Goal: Task Accomplishment & Management: Manage account settings

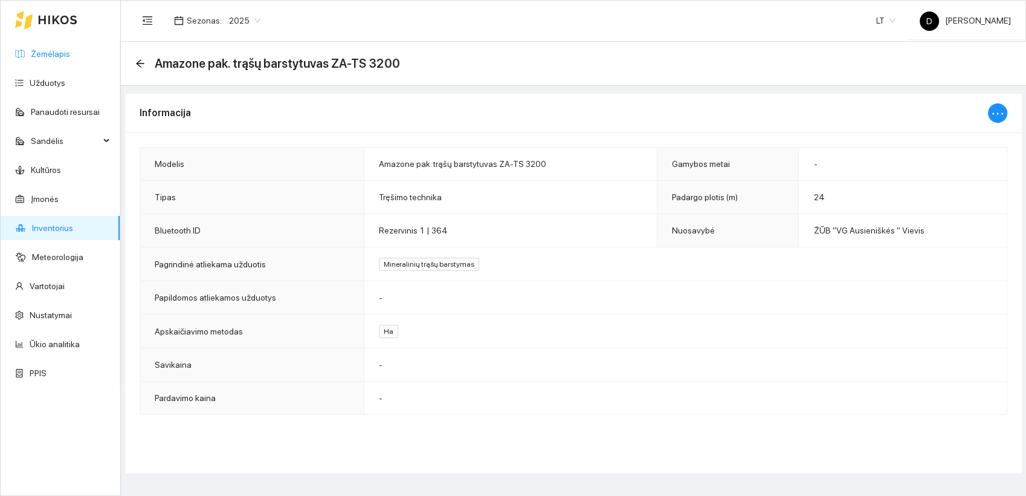
click at [58, 59] on link "Žemėlapis" at bounding box center [50, 54] width 39 height 10
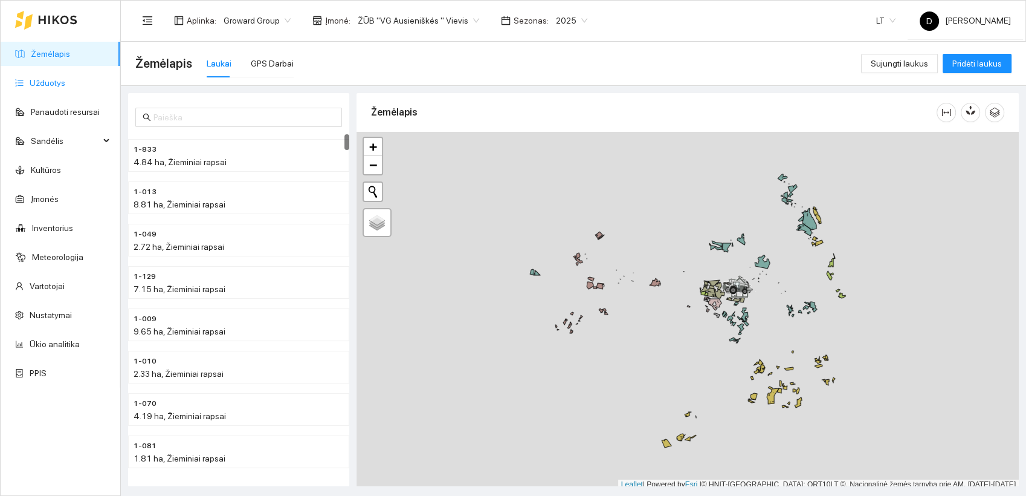
click at [53, 80] on link "Užduotys" at bounding box center [48, 83] width 36 height 10
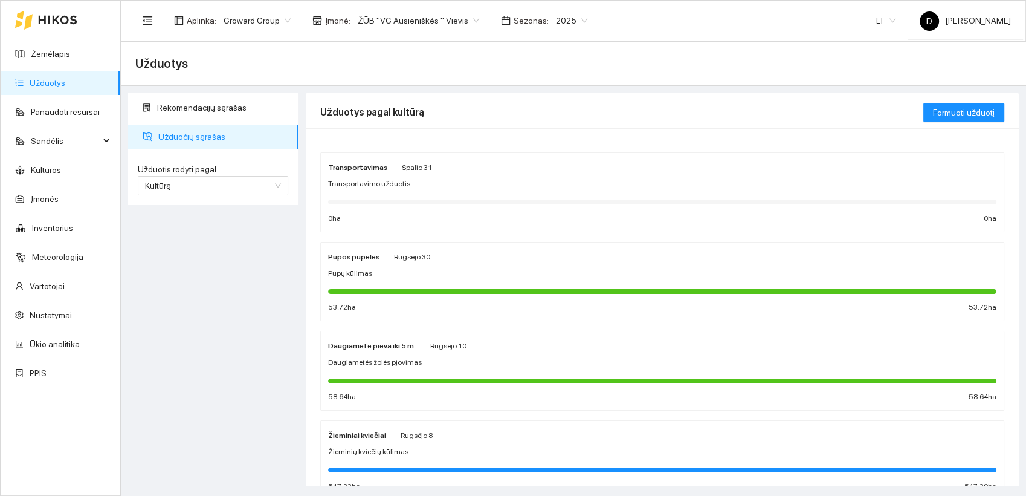
click at [207, 268] on div "Rekomendacijų sąrašas Užduočių sąrašas Užduotis rodyti pagal Kultūrą Užduotis r…" at bounding box center [214, 289] width 178 height 393
click at [189, 288] on div "Rekomendacijų sąrašas Užduočių sąrašas Užduotis rodyti pagal Kultūrą Užduotis r…" at bounding box center [214, 289] width 178 height 393
click at [48, 49] on link "Žemėlapis" at bounding box center [50, 54] width 39 height 10
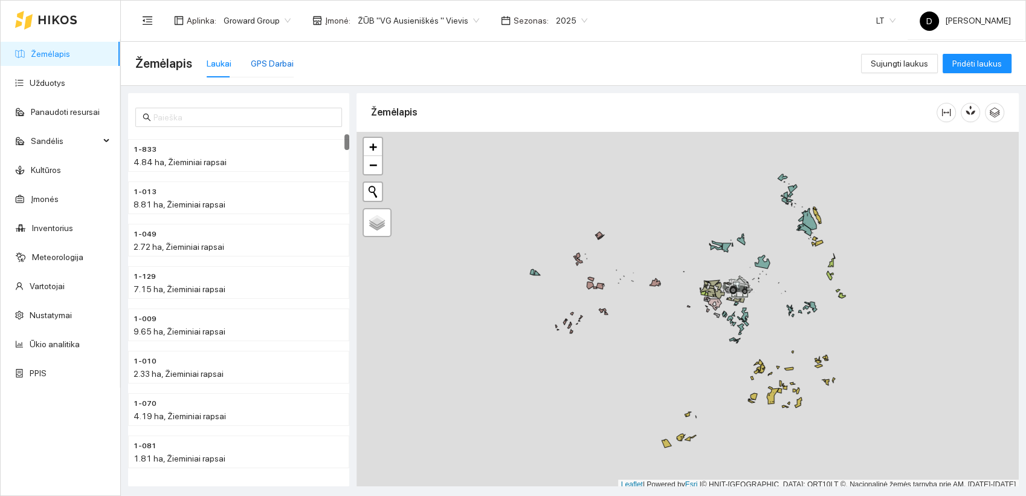
click at [260, 65] on div "GPS Darbai" at bounding box center [272, 63] width 43 height 13
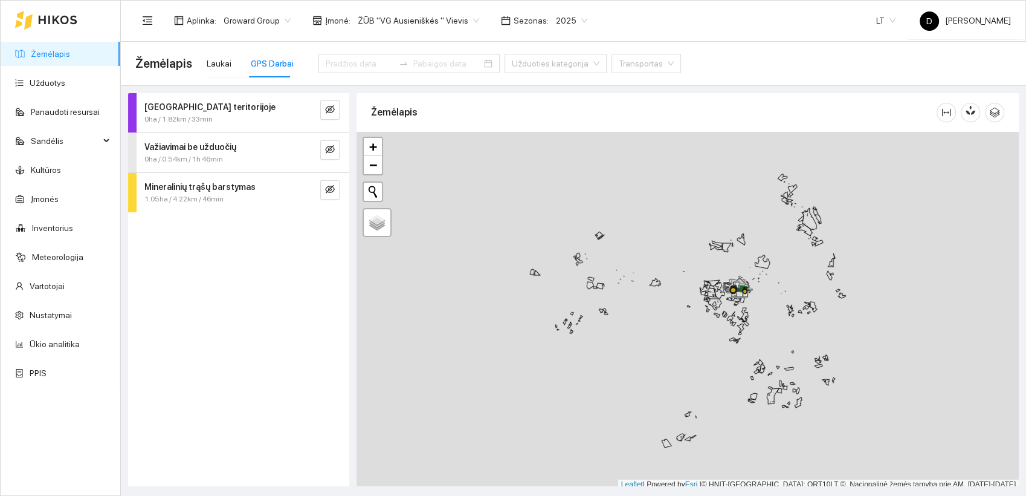
click at [207, 307] on div "Darbas teritorijoje 0ha / 1.82km / 33min Važiavimai be užduočių 0ha / 0.54km / …" at bounding box center [238, 289] width 221 height 393
click at [206, 268] on div "Darbas teritorijoje 0ha / 1.82km / 33min Važiavimai be užduočių 0ha / 0.54km / …" at bounding box center [238, 289] width 221 height 393
click at [329, 187] on icon "eye-invisible" at bounding box center [330, 189] width 10 height 8
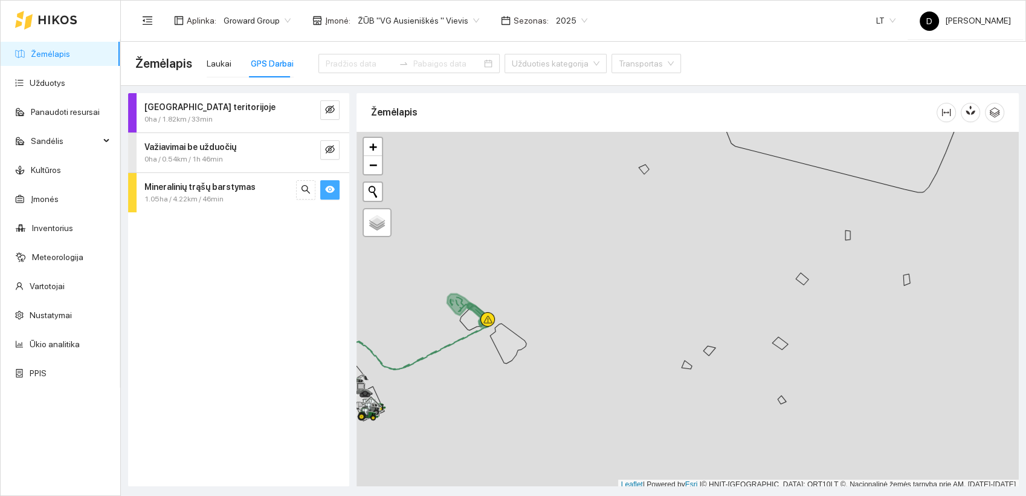
scroll to position [3, 0]
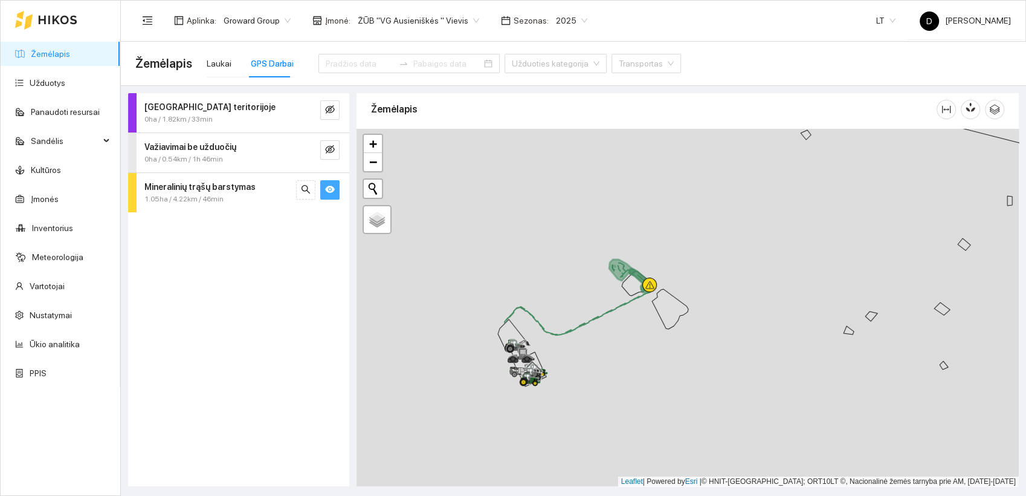
drag, startPoint x: 511, startPoint y: 398, endPoint x: 672, endPoint y: 364, distance: 164.3
click at [673, 366] on div at bounding box center [688, 308] width 663 height 358
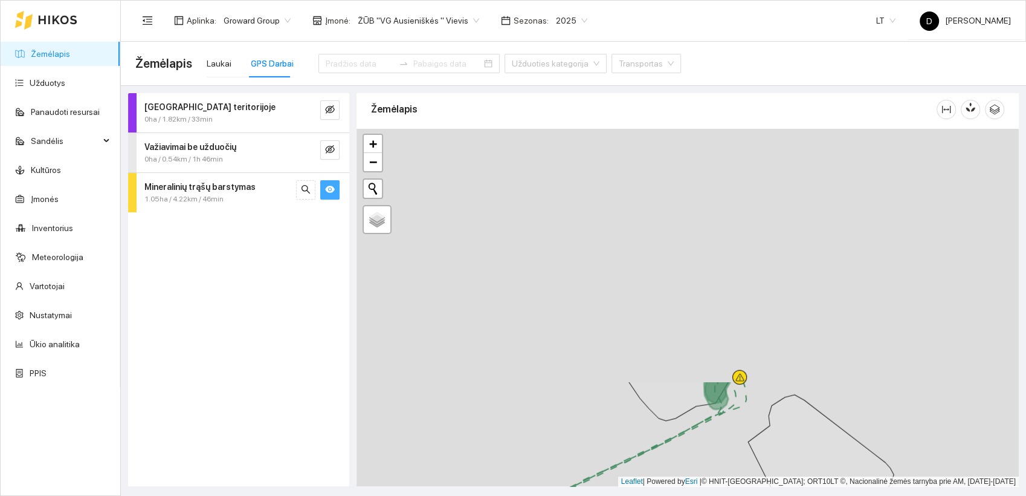
drag, startPoint x: 609, startPoint y: 229, endPoint x: 733, endPoint y: 517, distance: 313.6
click at [733, 495] on html "Žemėlapis Užduotys Panaudoti resursai Sandėlis Kultūros Įmonės Inventorius Mete…" at bounding box center [513, 248] width 1026 height 496
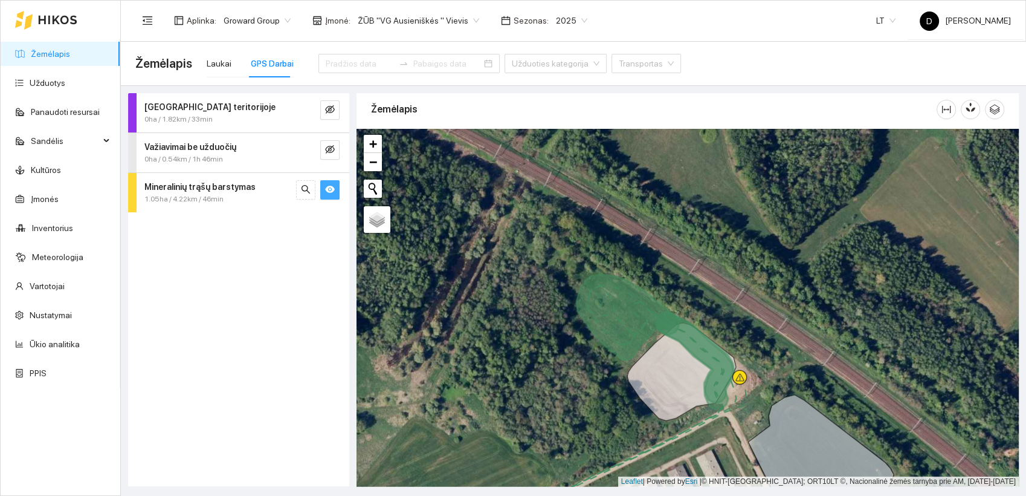
click at [237, 184] on strong "Mineralinių trąšų barstymas" at bounding box center [199, 187] width 111 height 10
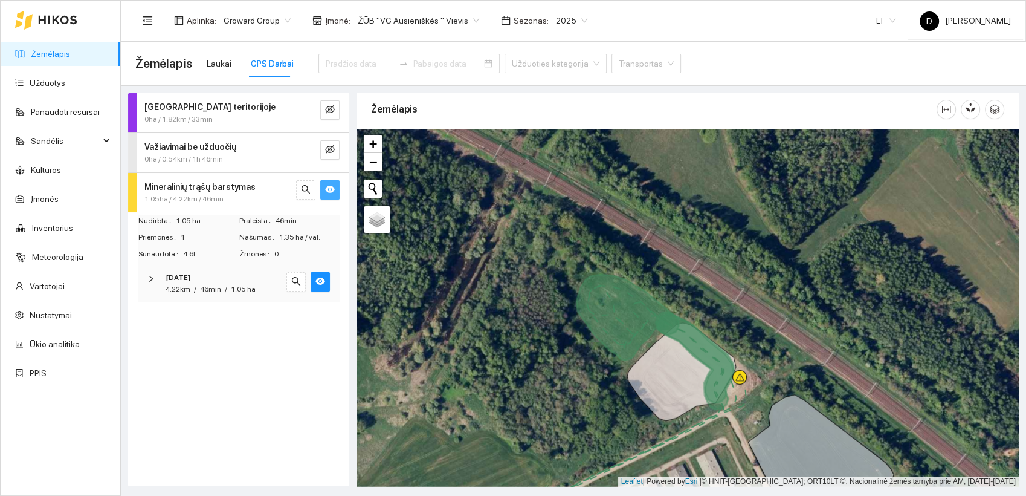
click at [150, 281] on icon "right" at bounding box center [151, 278] width 7 height 7
click at [606, 314] on icon at bounding box center [655, 341] width 157 height 135
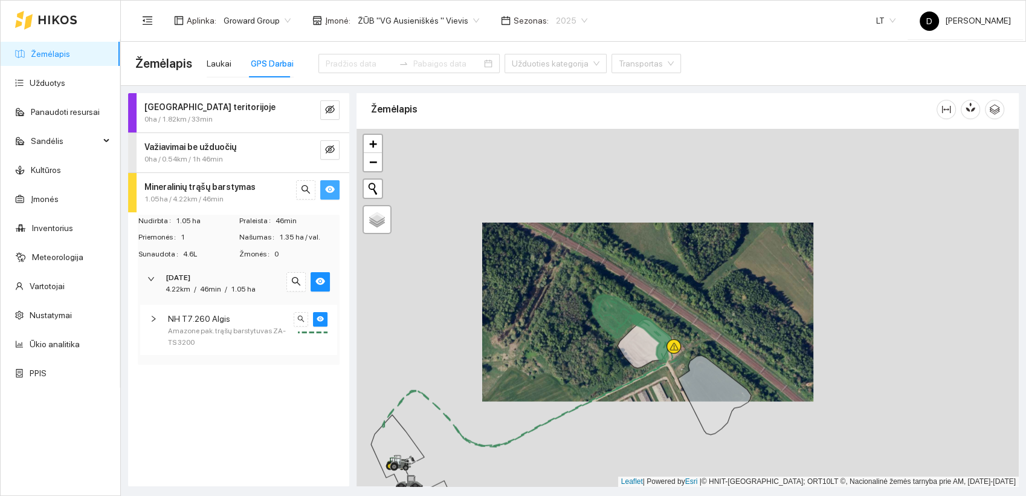
click at [571, 18] on span "2025" at bounding box center [571, 20] width 31 height 18
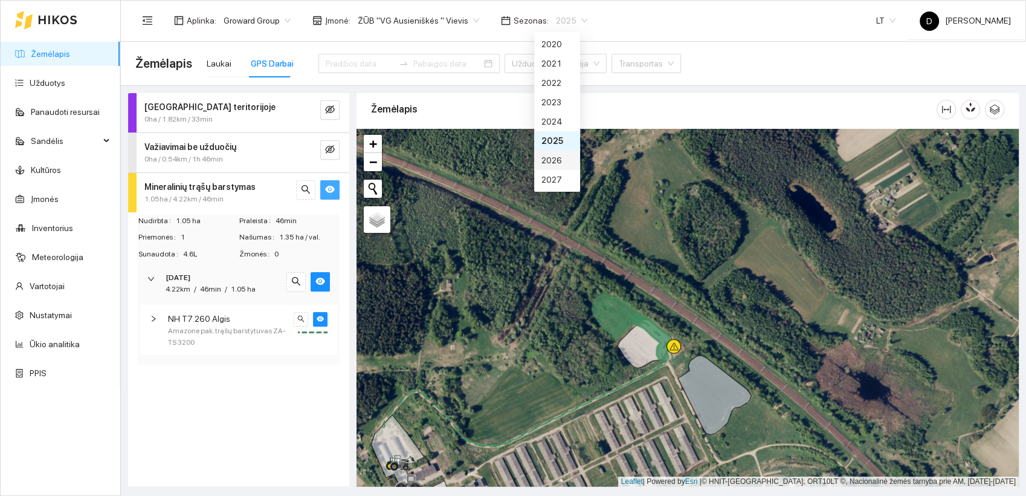
click at [556, 163] on div "2026" at bounding box center [557, 160] width 31 height 13
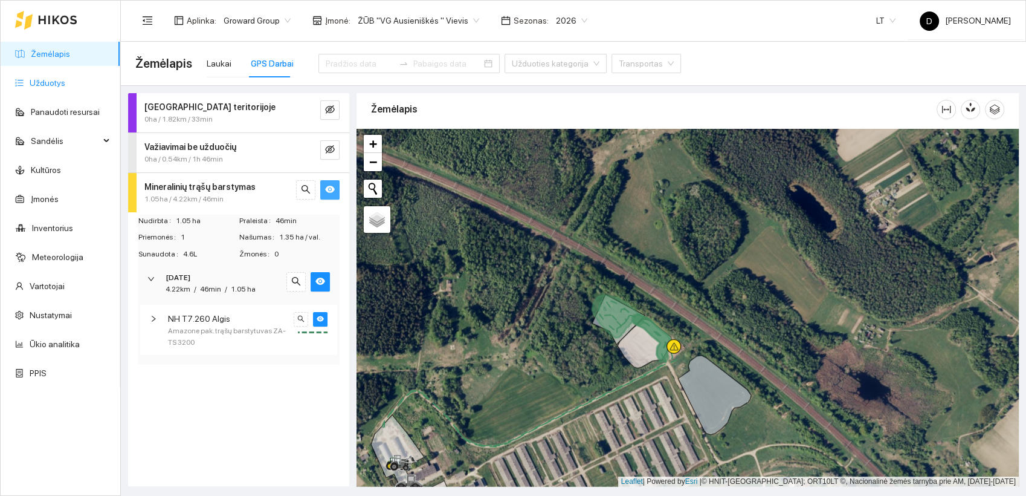
click at [50, 80] on link "Užduotys" at bounding box center [48, 83] width 36 height 10
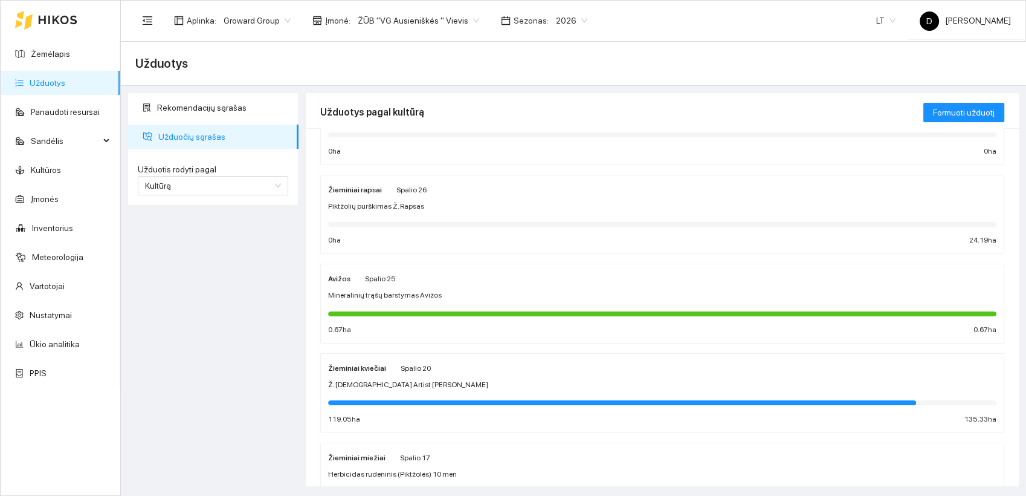
scroll to position [134, 0]
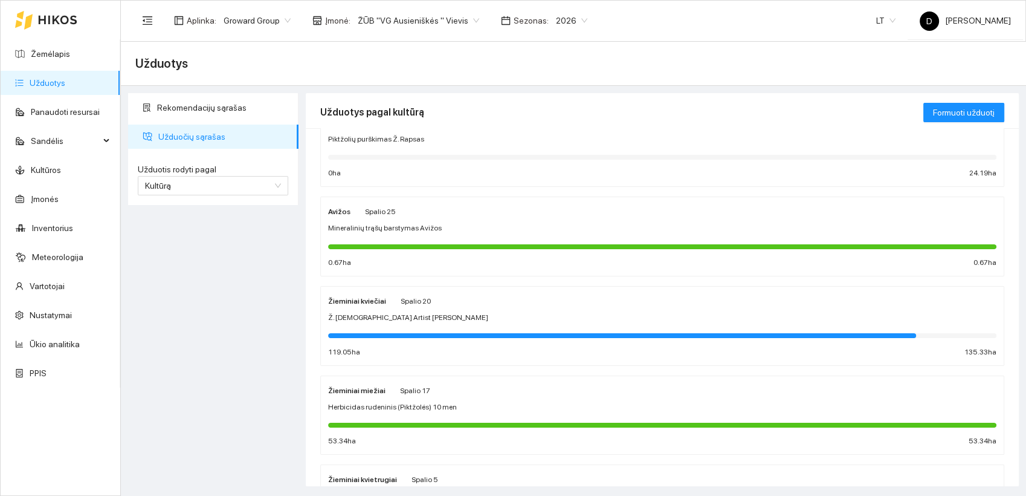
click at [375, 220] on div "Avižos Spalio 25 Mineralinių trąšų barstymas Avižos 0.67 ha 0.67 ha" at bounding box center [662, 236] width 669 height 64
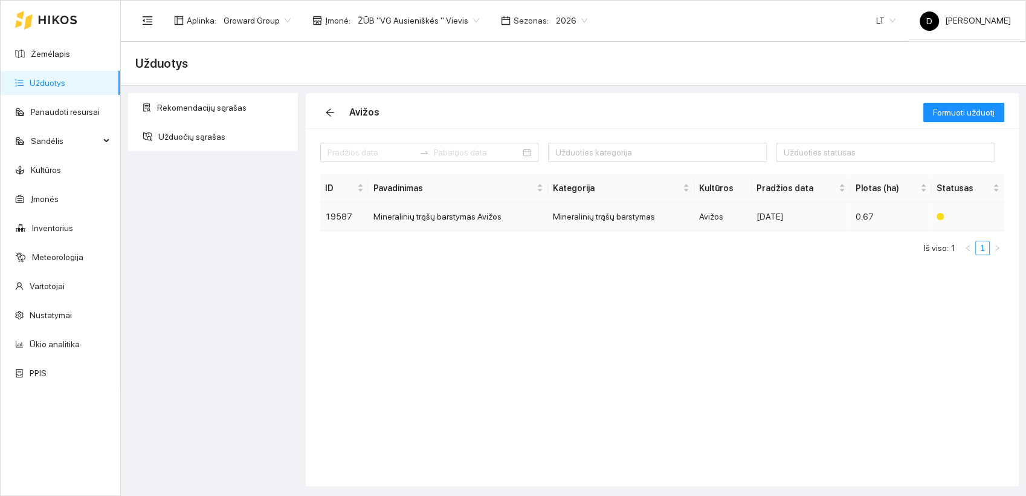
click at [415, 215] on td "Mineralinių trąšų barstymas Avižos" at bounding box center [459, 217] width 180 height 28
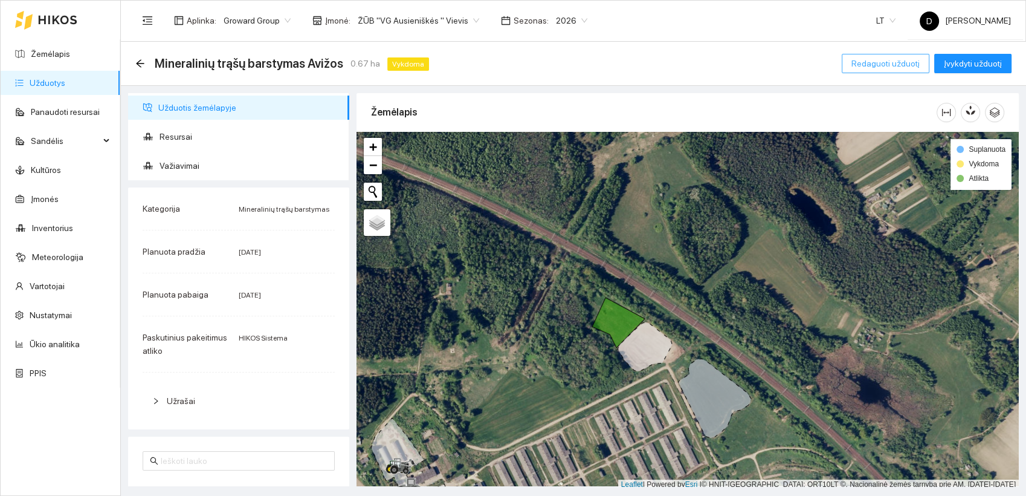
click at [883, 61] on span "Redaguoti užduotį" at bounding box center [886, 63] width 68 height 13
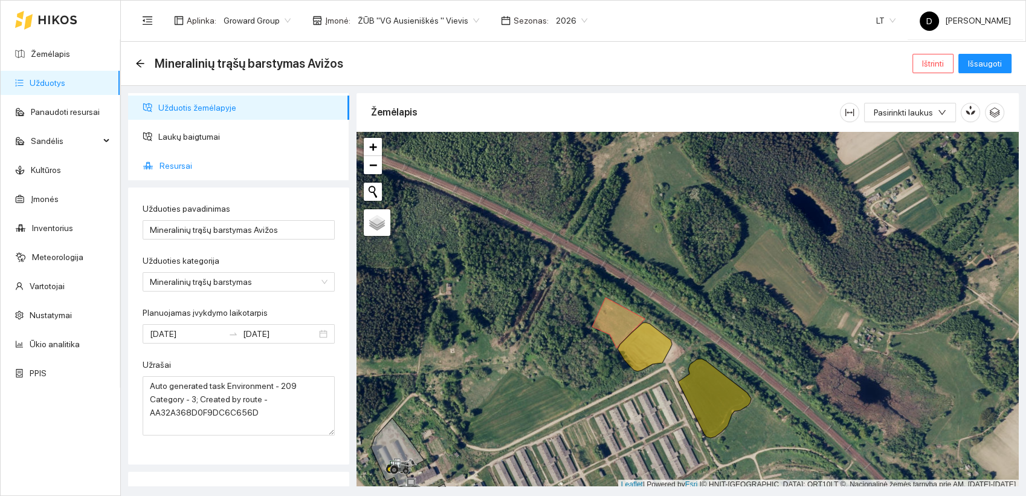
click at [178, 163] on span "Resursai" at bounding box center [250, 166] width 180 height 24
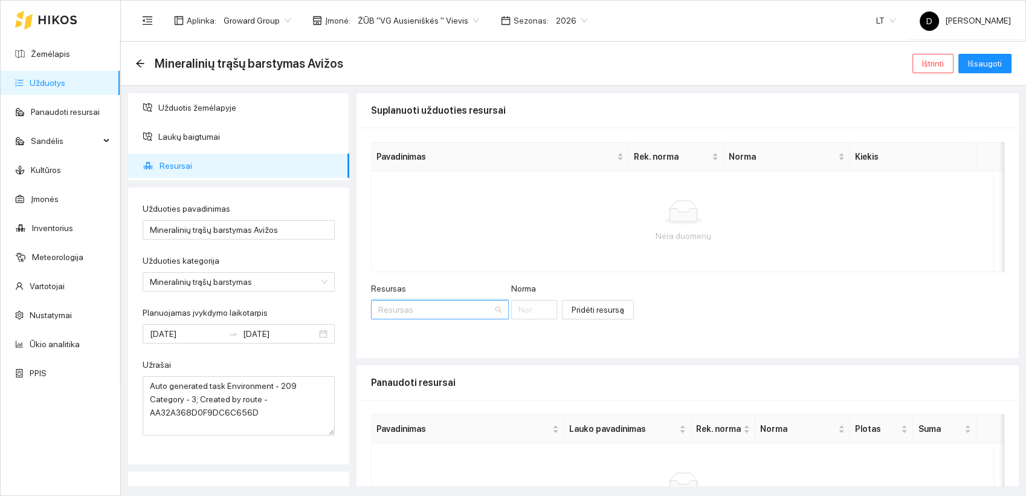
click at [433, 310] on input "Resursas" at bounding box center [435, 309] width 115 height 18
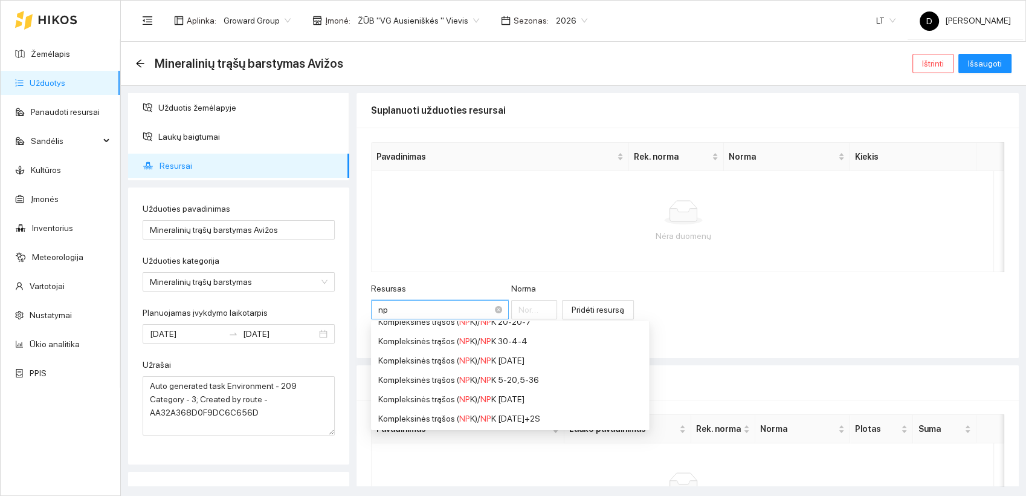
type input "n"
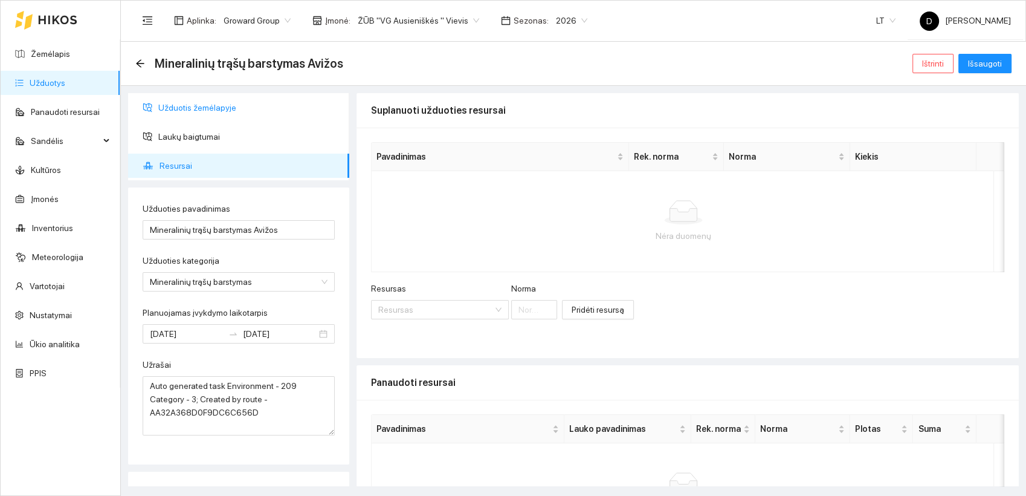
click at [187, 105] on span "Užduotis žemėlapyje" at bounding box center [248, 108] width 181 height 24
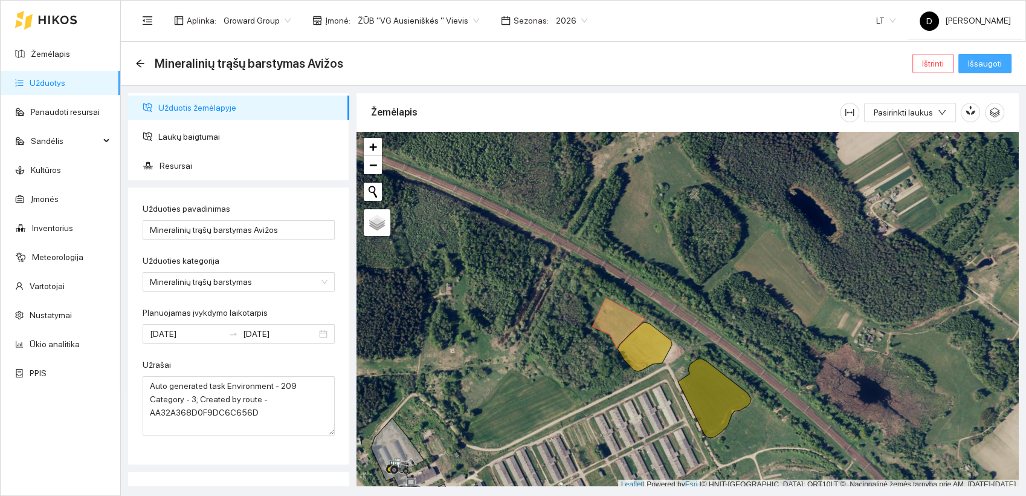
click at [996, 64] on span "Išsaugoti" at bounding box center [985, 63] width 34 height 13
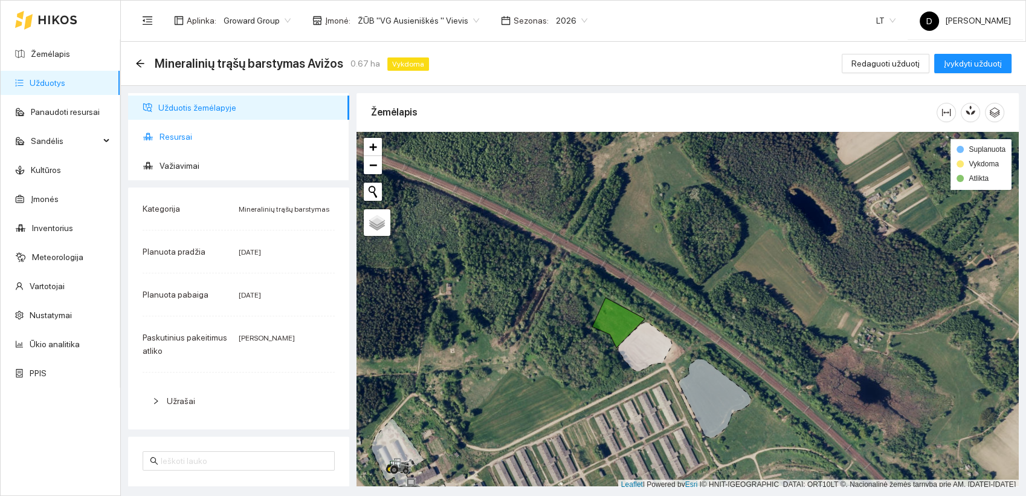
click at [187, 135] on span "Resursai" at bounding box center [250, 137] width 180 height 24
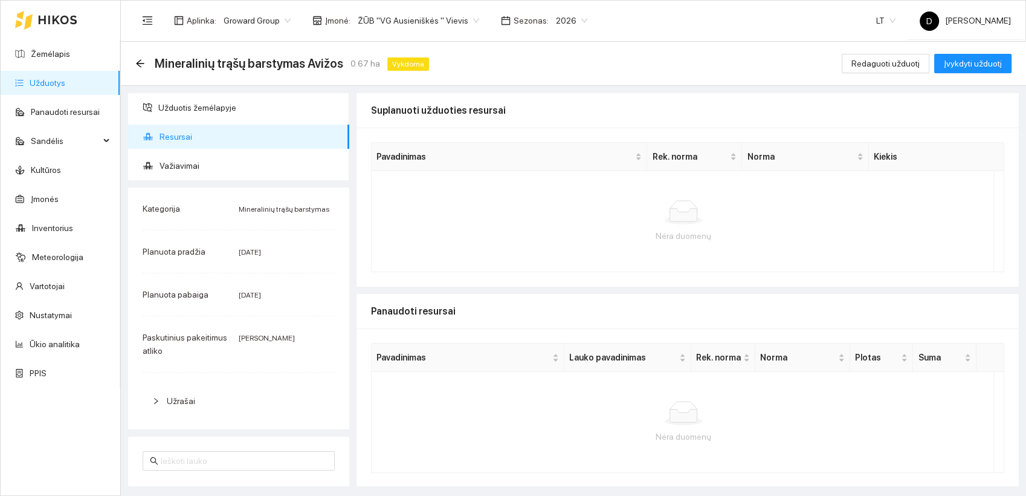
click at [208, 139] on span "Resursai" at bounding box center [250, 137] width 180 height 24
click at [918, 63] on span "Redaguoti užduotį" at bounding box center [886, 63] width 68 height 13
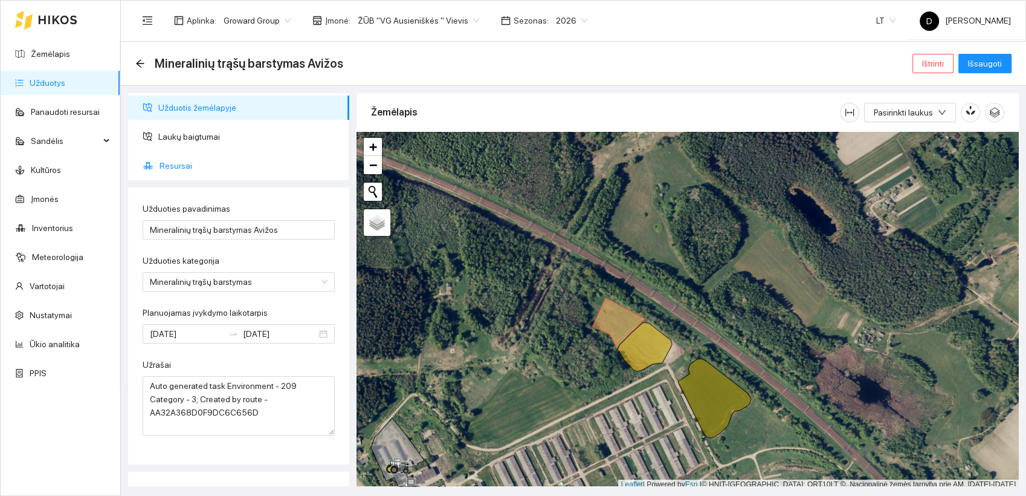
click at [176, 168] on span "Resursai" at bounding box center [250, 166] width 180 height 24
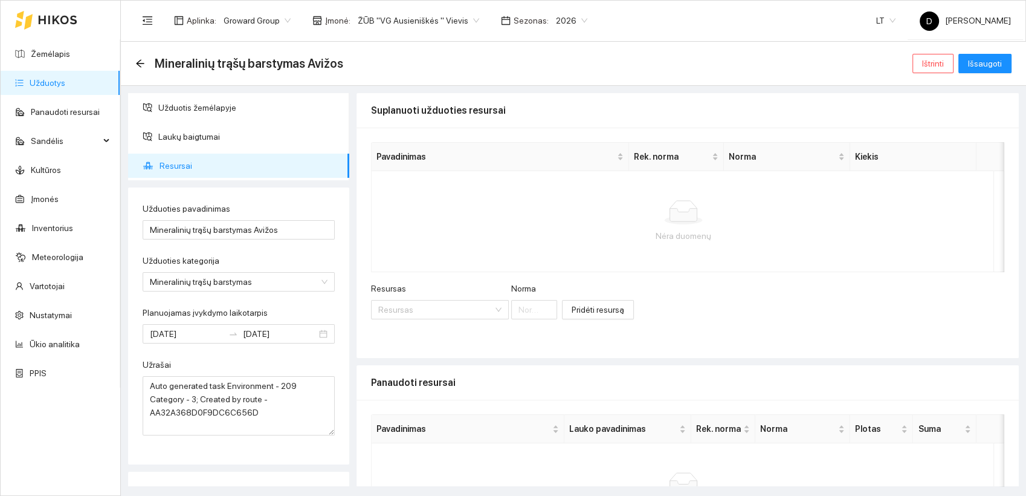
click at [465, 221] on div at bounding box center [683, 212] width 604 height 24
click at [442, 308] on input "Resursas" at bounding box center [435, 309] width 115 height 18
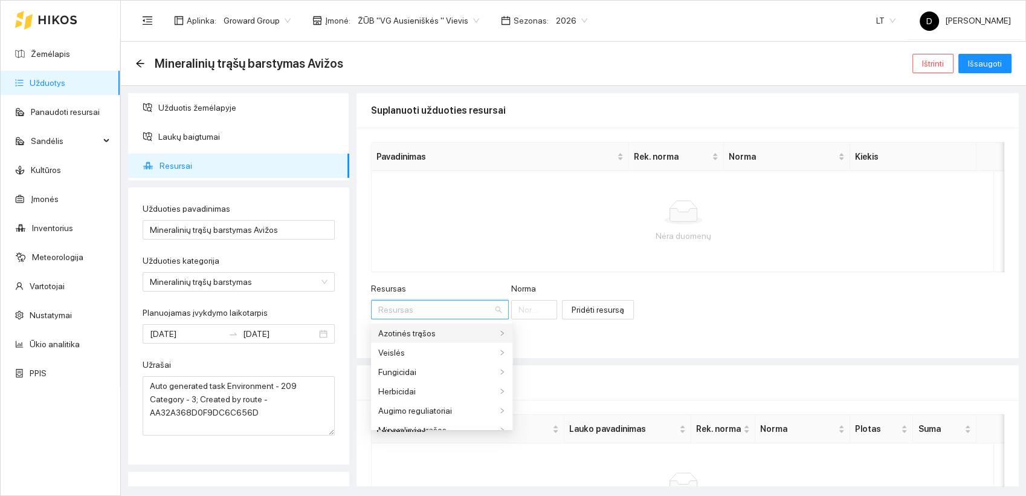
click at [419, 334] on div "Azotinės trąšos" at bounding box center [437, 332] width 118 height 13
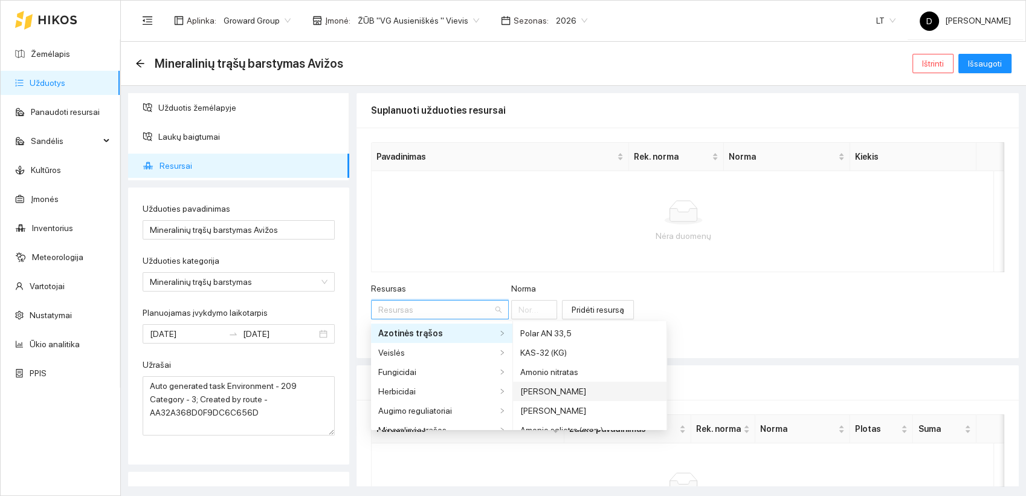
scroll to position [67, 0]
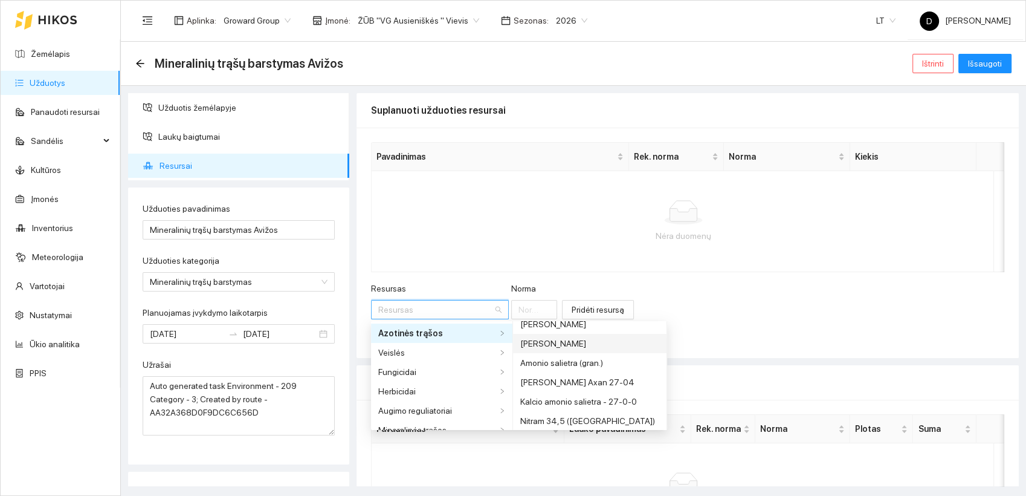
click at [615, 344] on div "[PERSON_NAME]" at bounding box center [589, 343] width 139 height 13
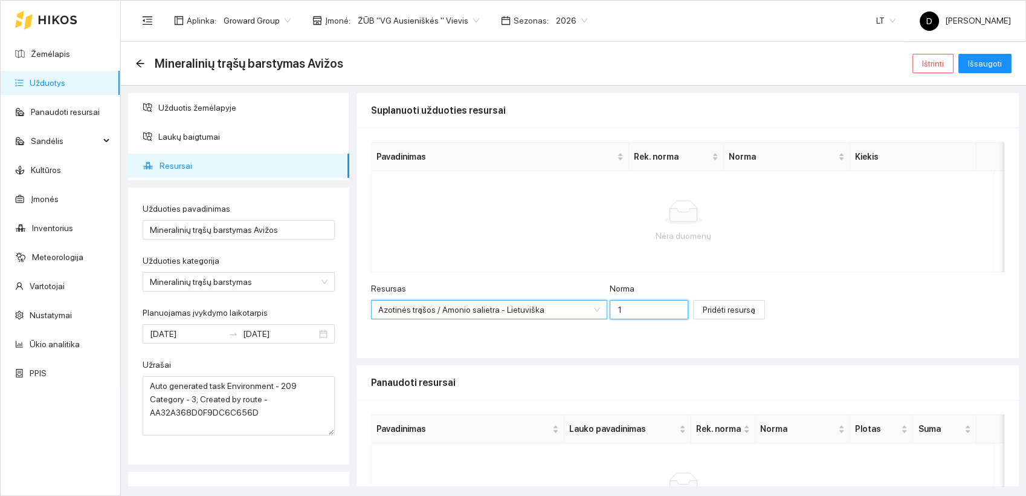
click at [610, 308] on input "1" at bounding box center [649, 309] width 79 height 19
type input "200"
click at [705, 312] on span "Pridėti resursą" at bounding box center [729, 309] width 53 height 13
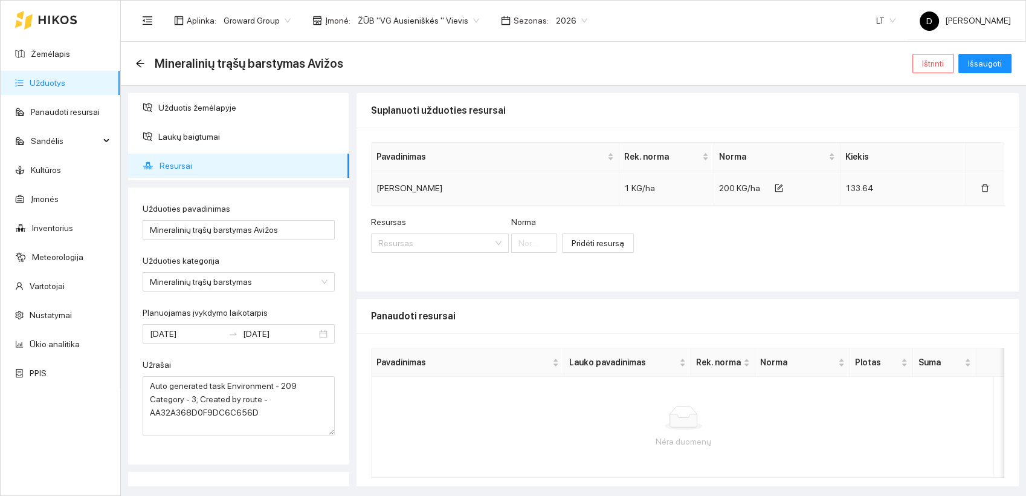
drag, startPoint x: 485, startPoint y: 183, endPoint x: 372, endPoint y: 192, distance: 112.8
click at [372, 192] on td "[PERSON_NAME]" at bounding box center [496, 188] width 248 height 34
copy td "[PERSON_NAME]"
click at [467, 426] on div at bounding box center [683, 418] width 604 height 24
click at [481, 435] on div "Nėra duomenų" at bounding box center [683, 441] width 604 height 13
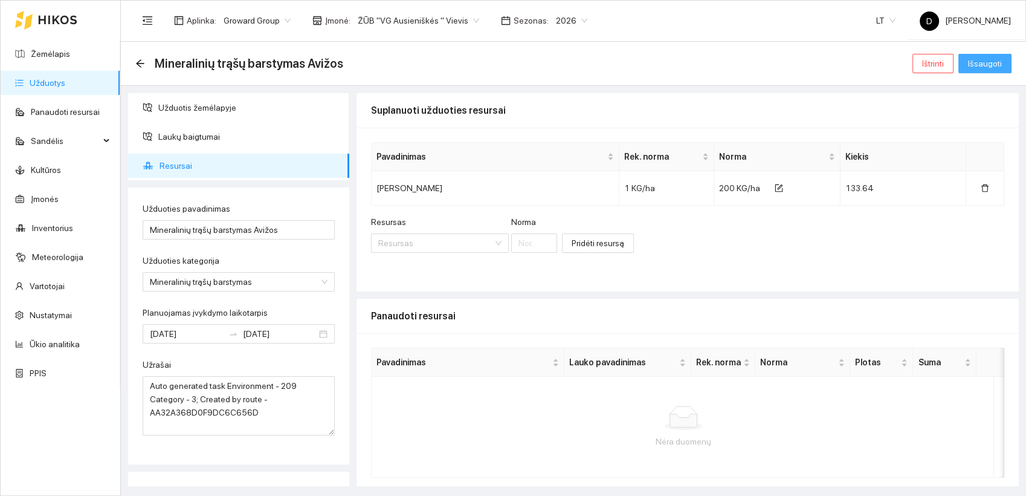
click at [991, 62] on span "Išsaugoti" at bounding box center [985, 63] width 34 height 13
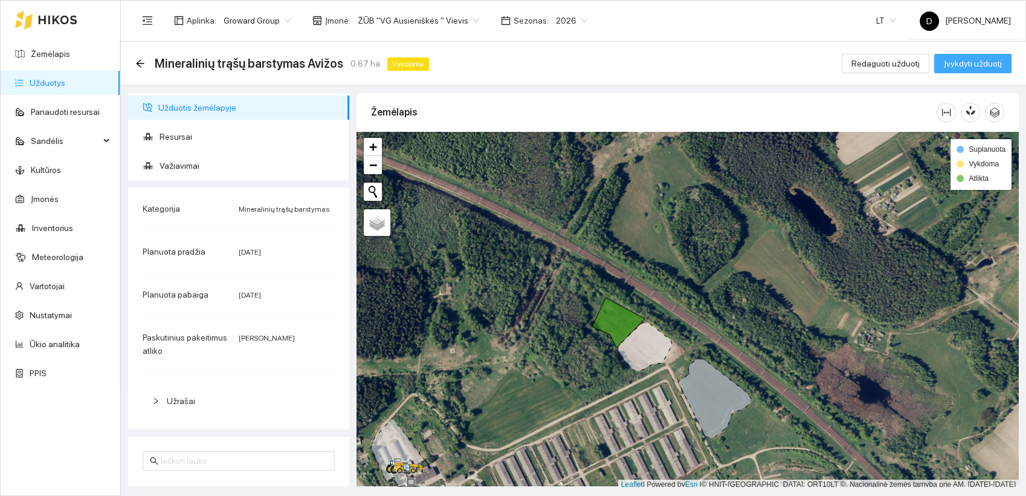
click at [973, 63] on span "Įvykdyti užduotį" at bounding box center [973, 63] width 58 height 13
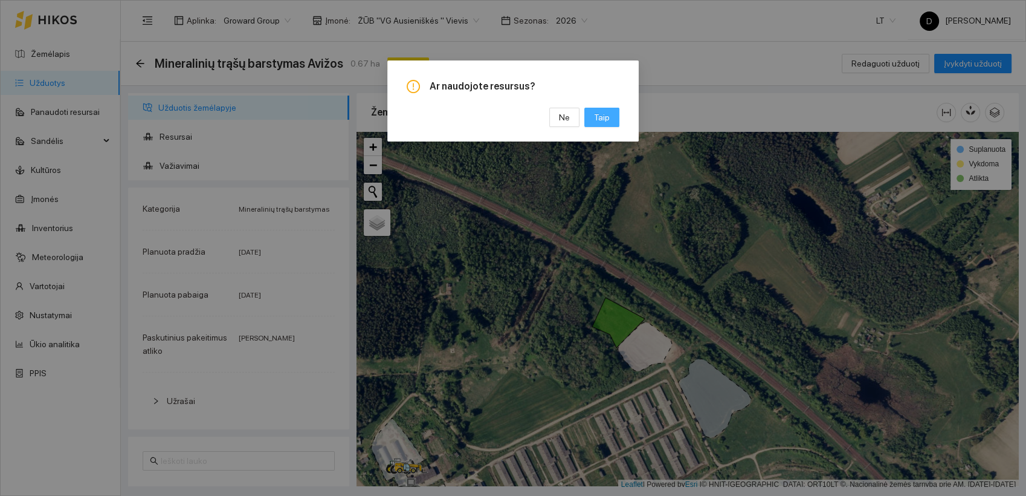
click at [599, 118] on span "Taip" at bounding box center [602, 117] width 16 height 13
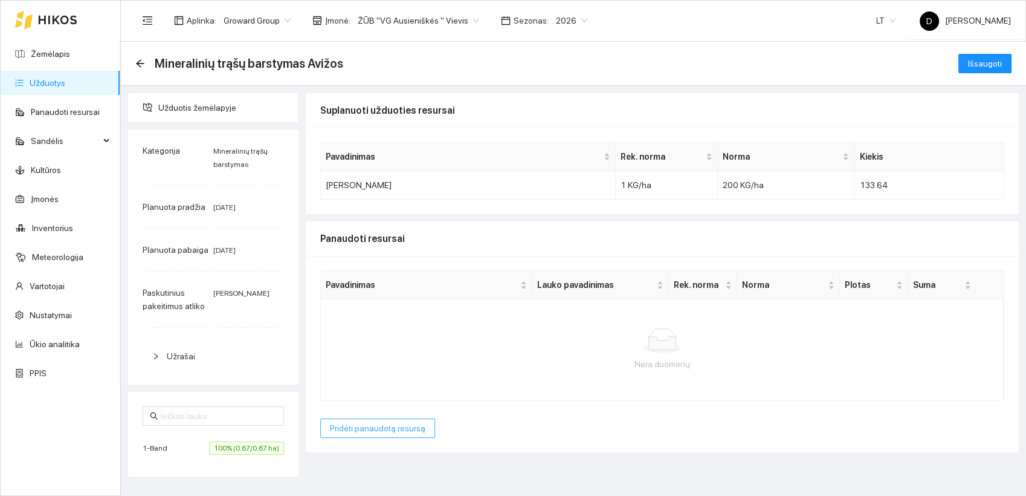
click at [412, 436] on button "Pridėti panaudotą resursą" at bounding box center [377, 427] width 115 height 19
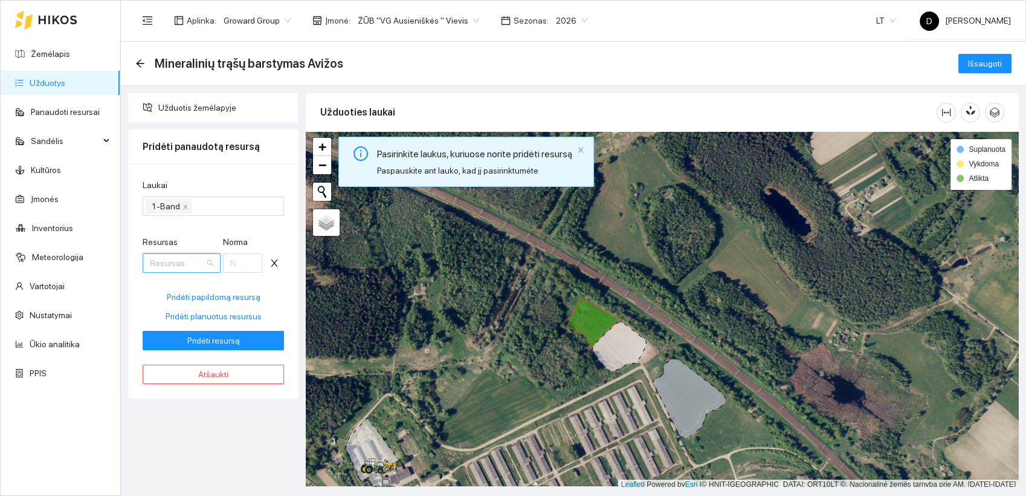
click at [174, 261] on input "Resursas" at bounding box center [177, 263] width 55 height 18
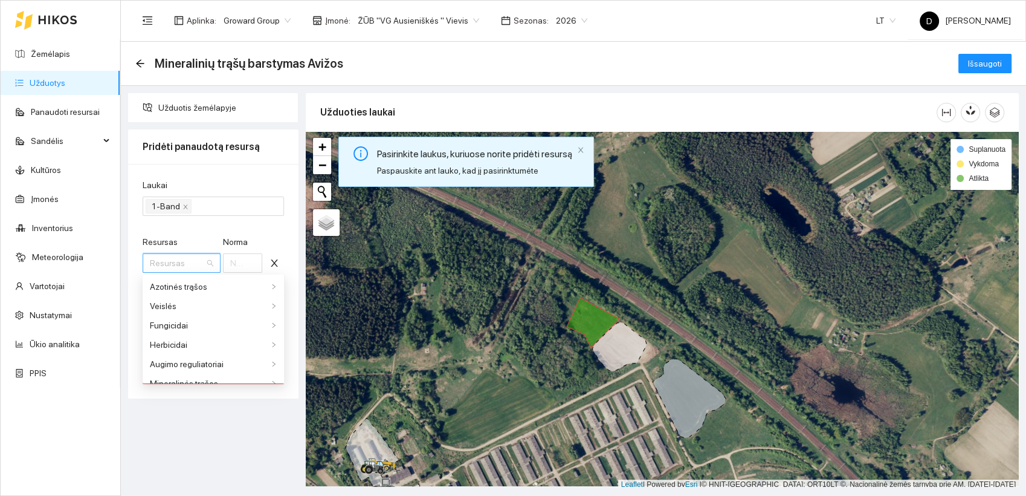
click at [174, 261] on input "Resursas" at bounding box center [177, 263] width 55 height 18
click at [196, 230] on form "Laukai 1-Band Resursas Resursas [PERSON_NAME] papildomą resursą Pridėti planuot…" at bounding box center [213, 264] width 141 height 172
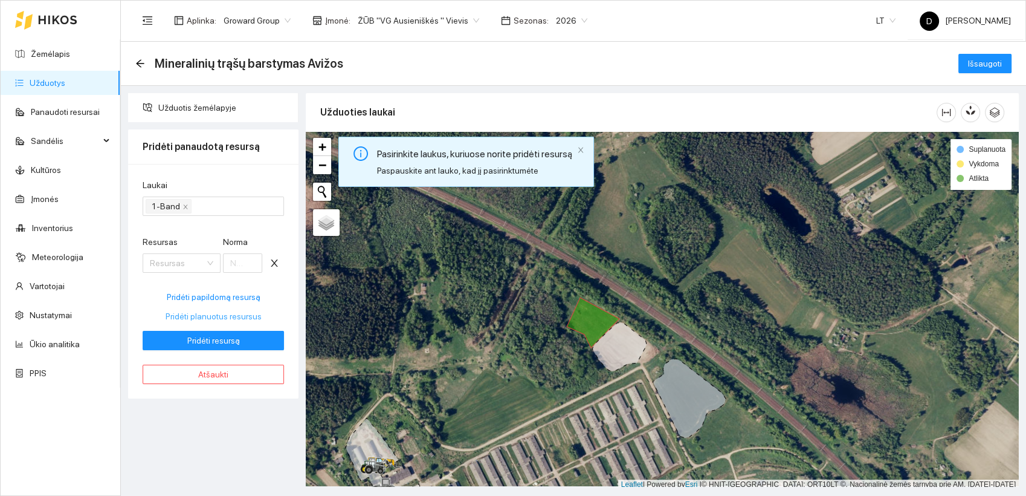
click at [210, 314] on span "Pridėti planuotus resursus" at bounding box center [214, 316] width 96 height 13
type input "200"
click at [228, 337] on span "Pridėti resursą" at bounding box center [213, 340] width 53 height 13
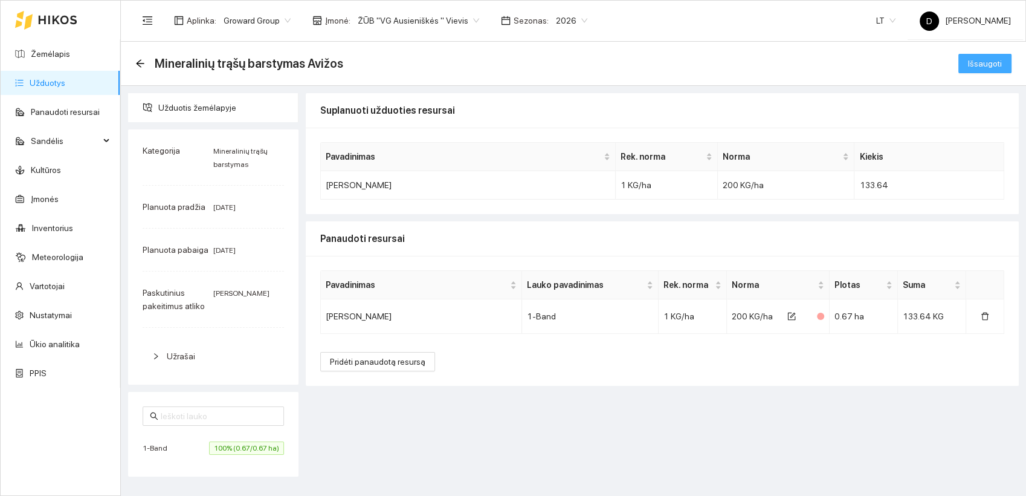
click at [982, 60] on span "Išsaugoti" at bounding box center [985, 63] width 34 height 13
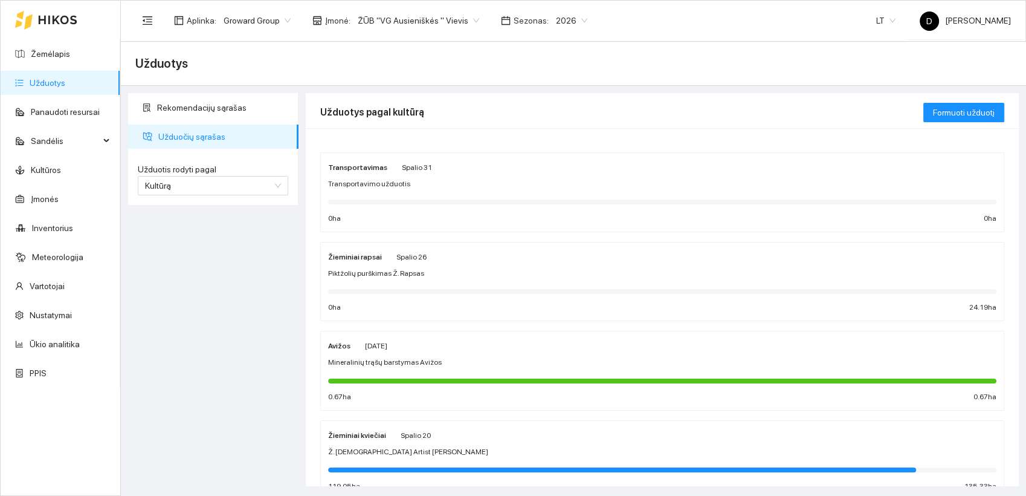
scroll to position [134, 0]
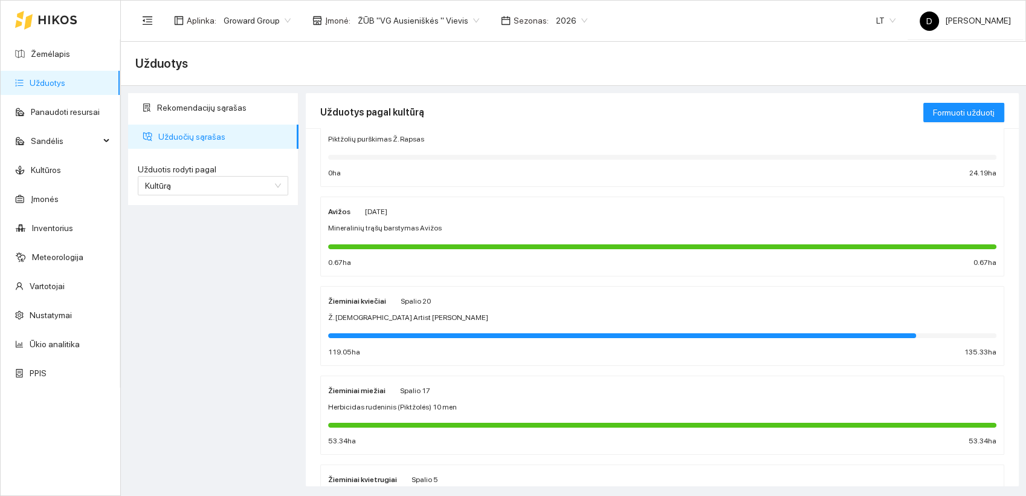
click at [394, 225] on span "Mineralinių trąšų barstymas Avižos" at bounding box center [385, 227] width 114 height 11
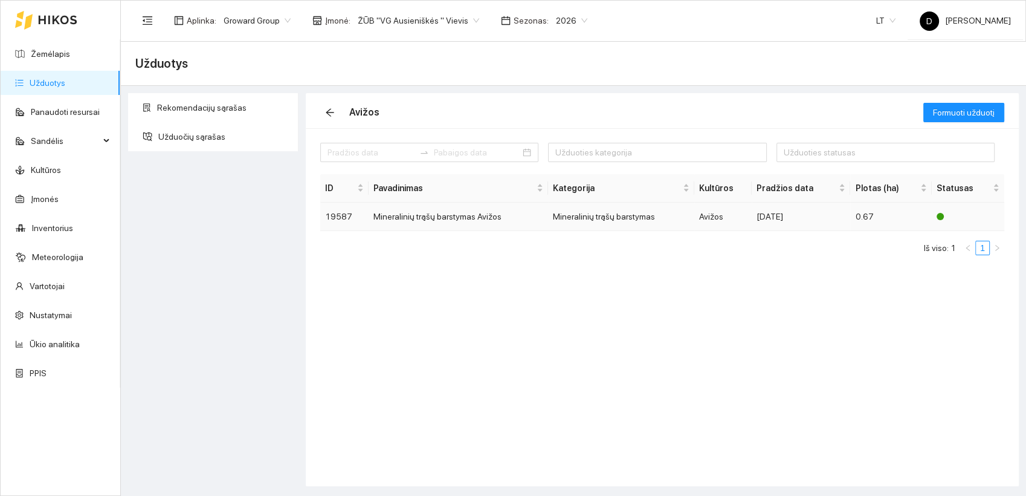
click at [482, 220] on td "Mineralinių trąšų barstymas Avižos" at bounding box center [459, 217] width 180 height 28
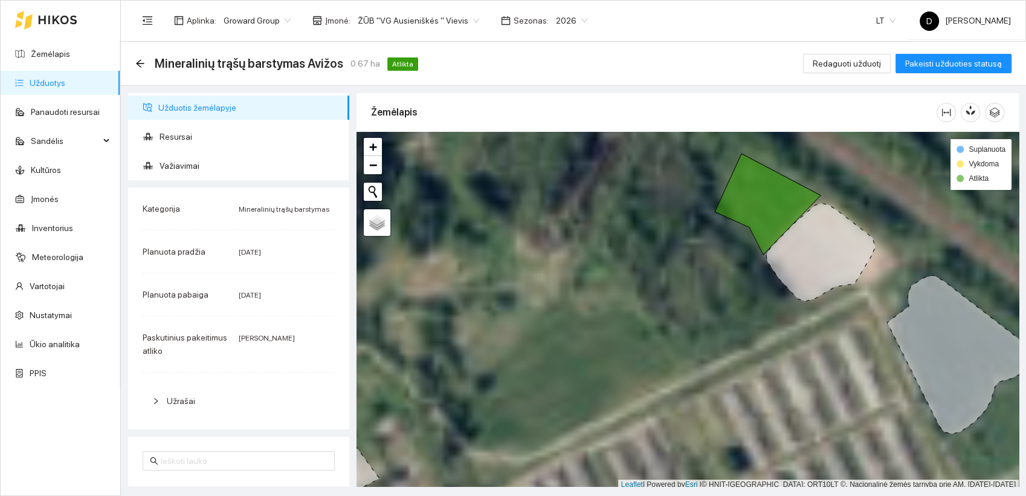
scroll to position [3, 0]
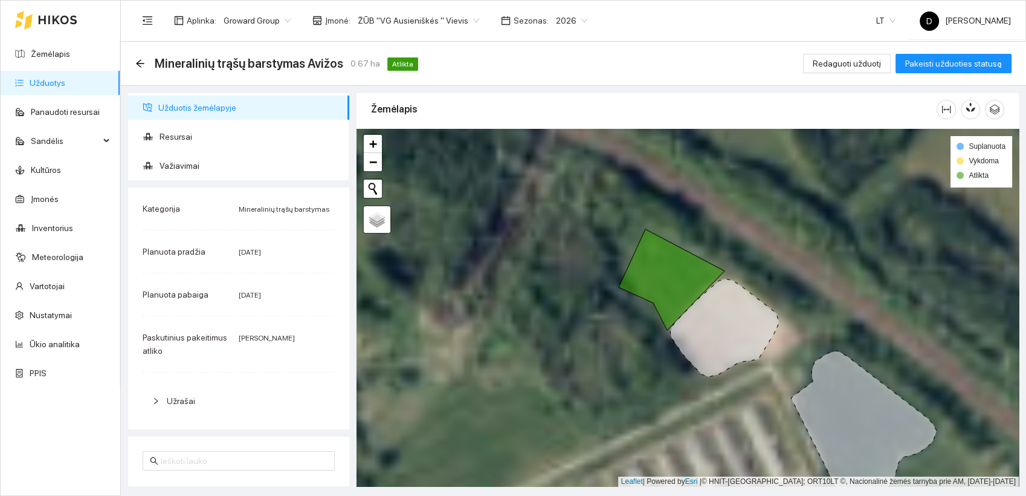
drag, startPoint x: 682, startPoint y: 212, endPoint x: 585, endPoint y: 290, distance: 123.9
click at [585, 290] on div at bounding box center [688, 308] width 663 height 358
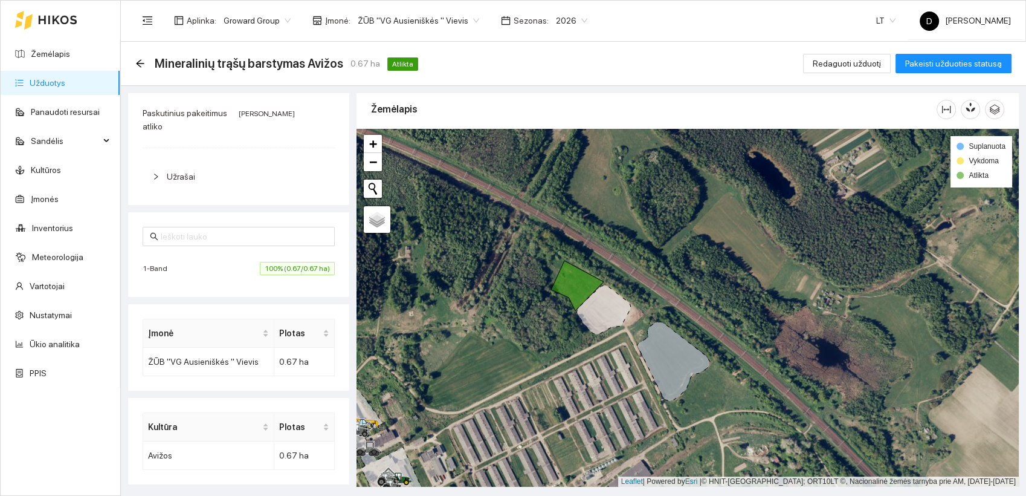
scroll to position [0, 0]
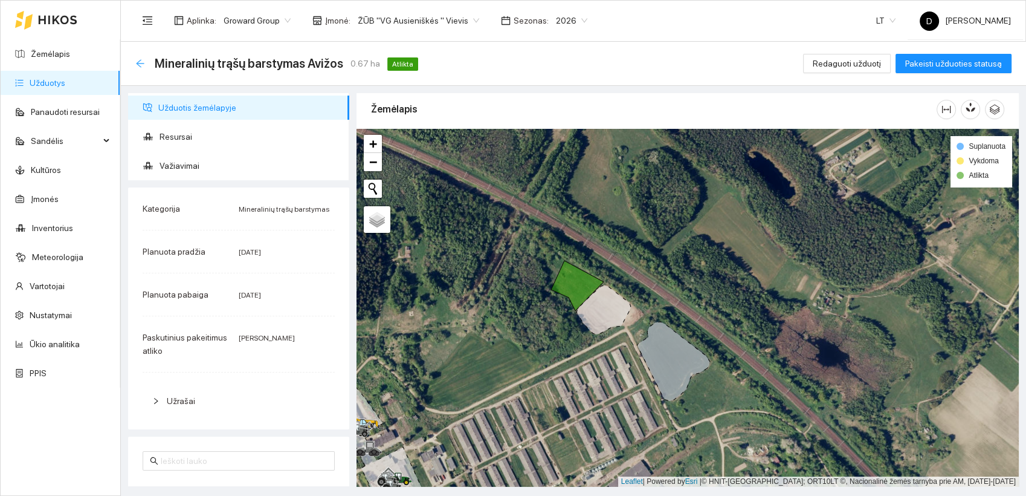
click at [141, 62] on icon "arrow-left" at bounding box center [140, 64] width 10 height 10
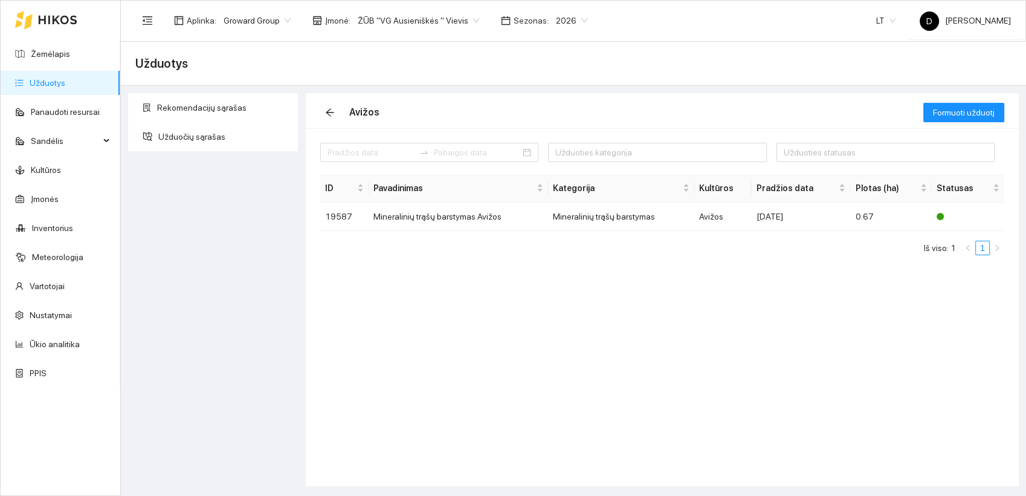
click at [51, 83] on link "Užduotys" at bounding box center [48, 83] width 36 height 10
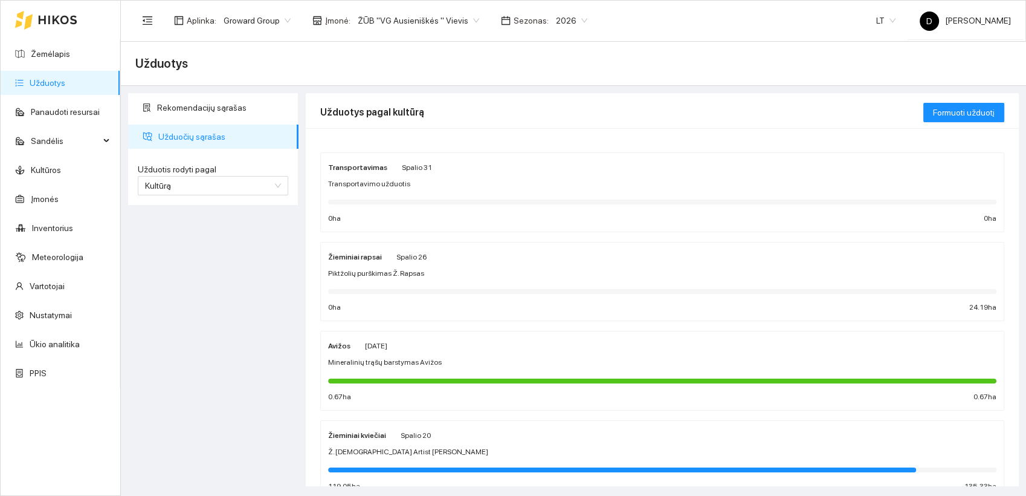
click at [209, 317] on div "Rekomendacijų sąrašas Užduočių sąrašas Užduotis rodyti pagal Kultūrą Užduotis r…" at bounding box center [214, 289] width 178 height 393
click at [213, 324] on div "Rekomendacijų sąrašas Užduočių sąrašas Užduotis rodyti pagal Kultūrą Užduotis r…" at bounding box center [214, 289] width 178 height 393
click at [365, 262] on div "Žieminiai rapsai" at bounding box center [355, 256] width 54 height 13
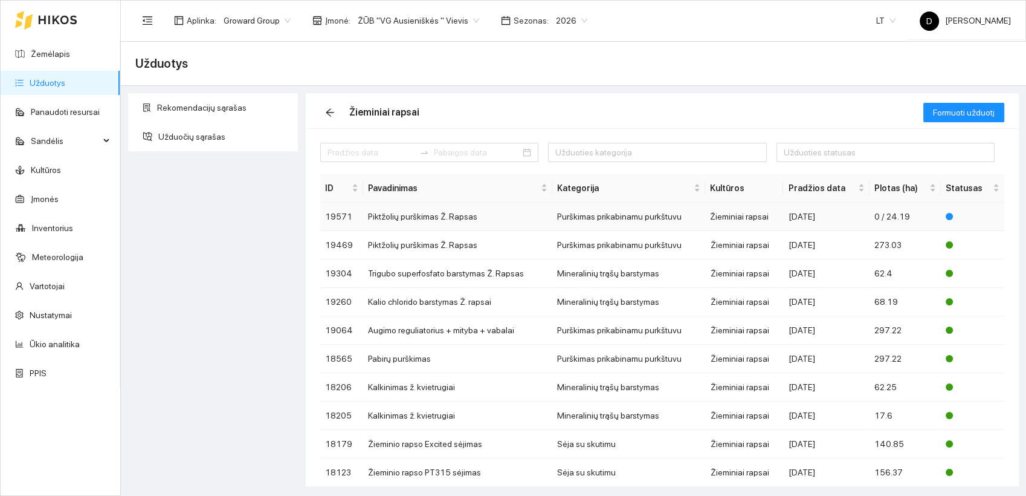
click at [408, 215] on td "Piktžolių purškimas Ž. Rapsas" at bounding box center [457, 217] width 189 height 28
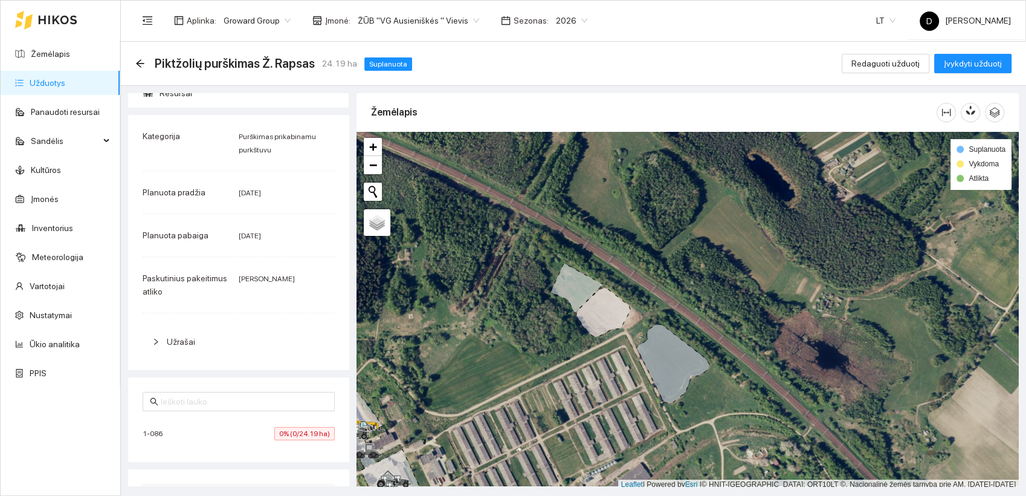
scroll to position [67, 0]
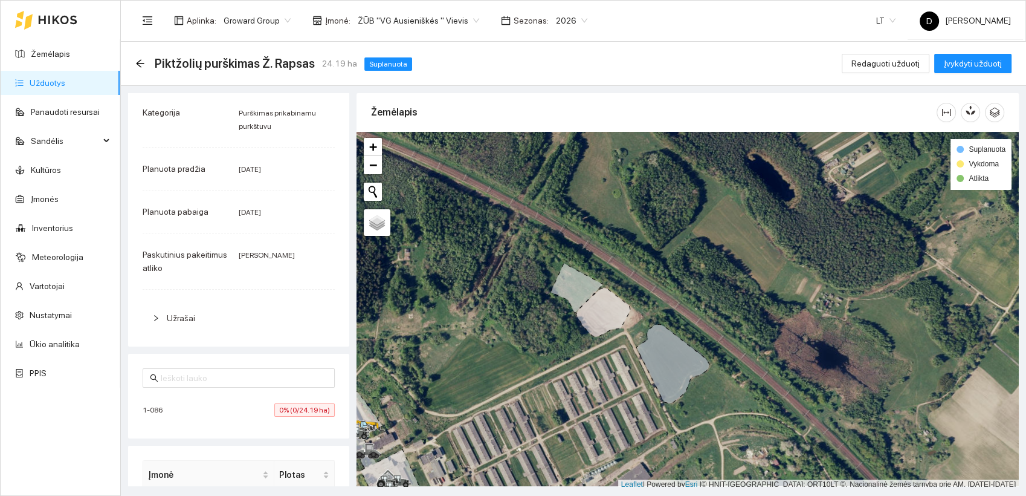
click at [278, 409] on span "0% (0/24.19 ha)" at bounding box center [304, 409] width 60 height 13
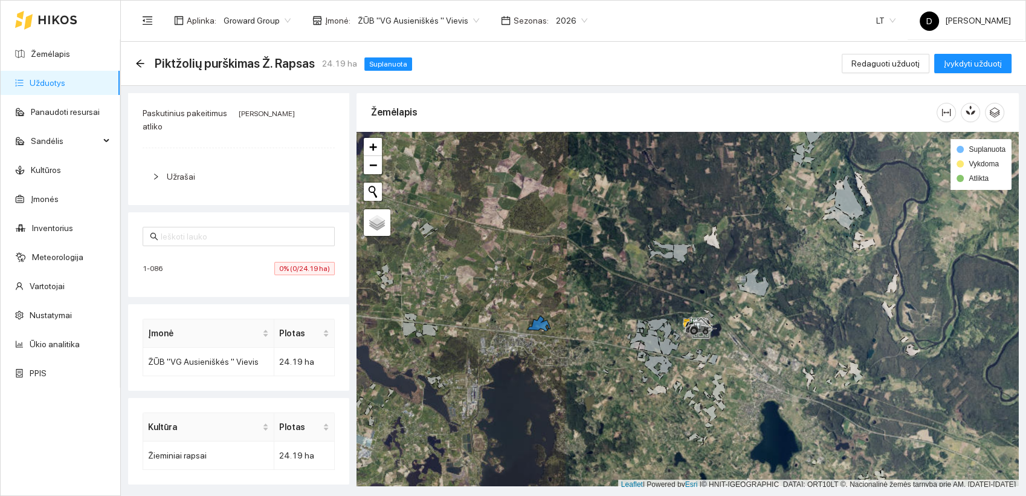
scroll to position [3, 0]
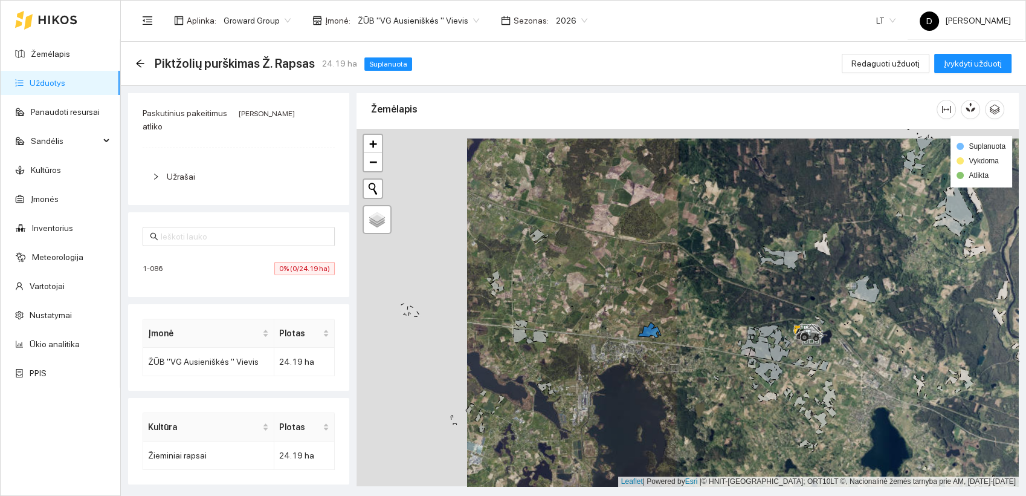
drag, startPoint x: 540, startPoint y: 365, endPoint x: 652, endPoint y: 375, distance: 112.3
click at [652, 375] on div at bounding box center [688, 308] width 663 height 358
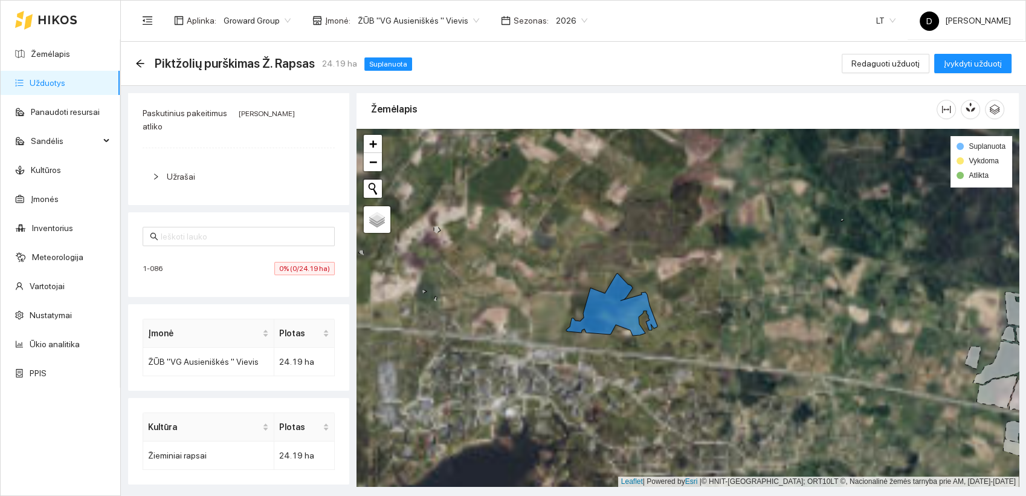
drag, startPoint x: 634, startPoint y: 263, endPoint x: 599, endPoint y: 365, distance: 107.2
click at [599, 365] on div at bounding box center [688, 308] width 663 height 358
click at [137, 62] on icon "arrow-left" at bounding box center [140, 63] width 8 height 8
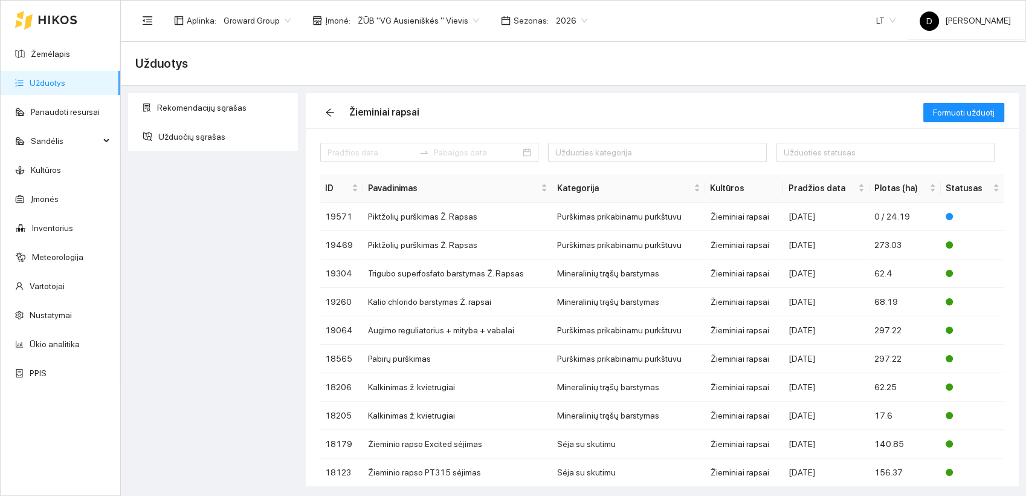
click at [51, 81] on link "Užduotys" at bounding box center [48, 83] width 36 height 10
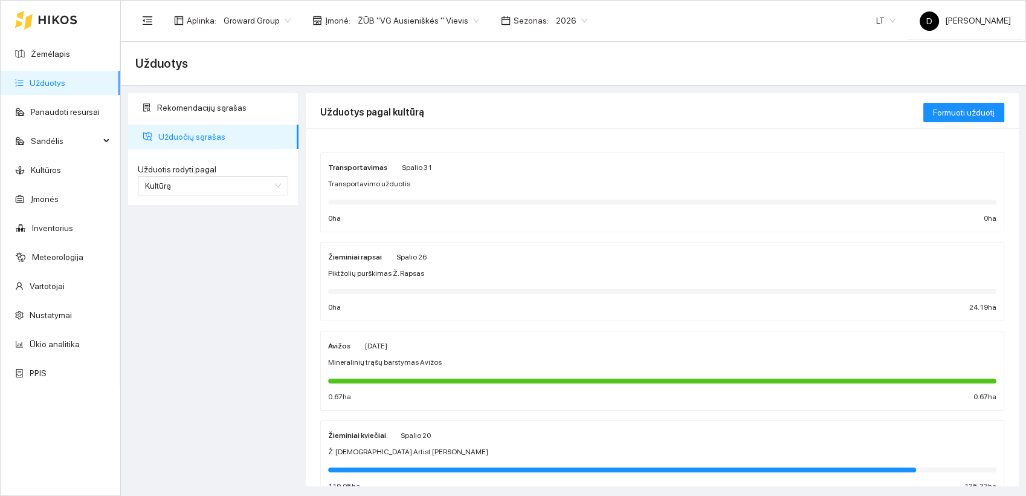
click at [183, 283] on div "Rekomendacijų sąrašas Užduočių sąrašas Užduotis rodyti pagal Kultūrą Užduotis r…" at bounding box center [214, 289] width 178 height 393
click at [244, 300] on div "Rekomendacijų sąrašas Užduočių sąrašas Užduotis rodyti pagal Kultūrą Užduotis r…" at bounding box center [214, 289] width 178 height 393
click at [200, 331] on div "Rekomendacijų sąrašas Užduočių sąrašas Užduotis rodyti pagal Kultūrą Užduotis r…" at bounding box center [214, 289] width 178 height 393
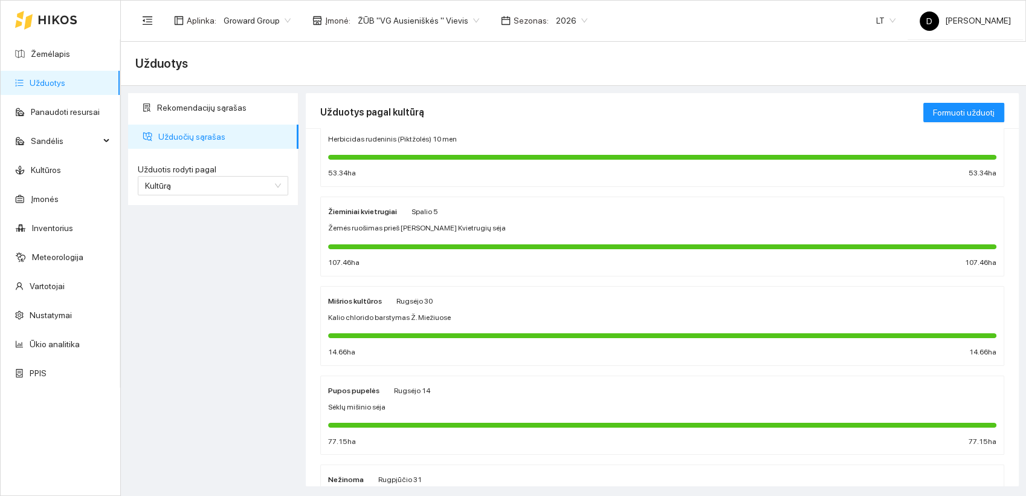
scroll to position [403, 0]
click at [361, 305] on div "Mišrios kultūros" at bounding box center [355, 299] width 54 height 13
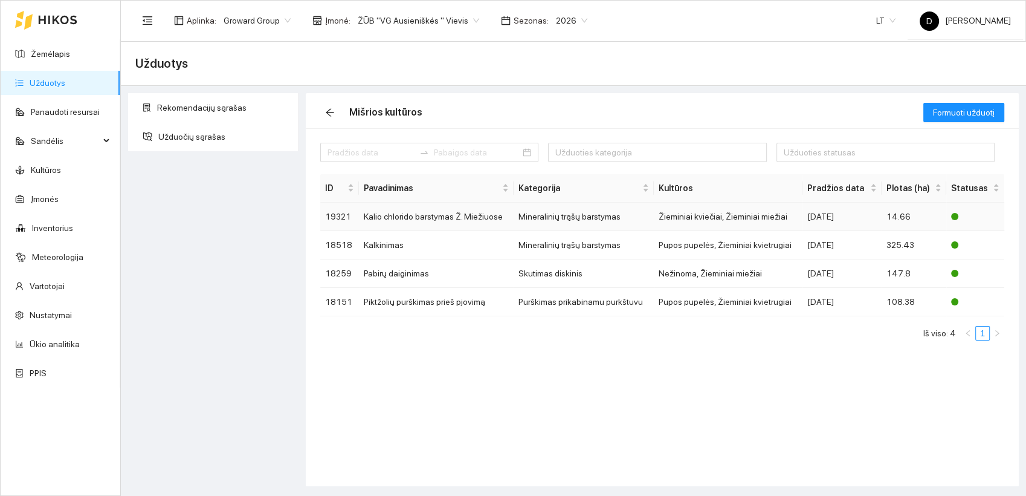
click at [409, 218] on td "Kalio chlorido barstymas Ž. Miežiuose" at bounding box center [436, 217] width 155 height 28
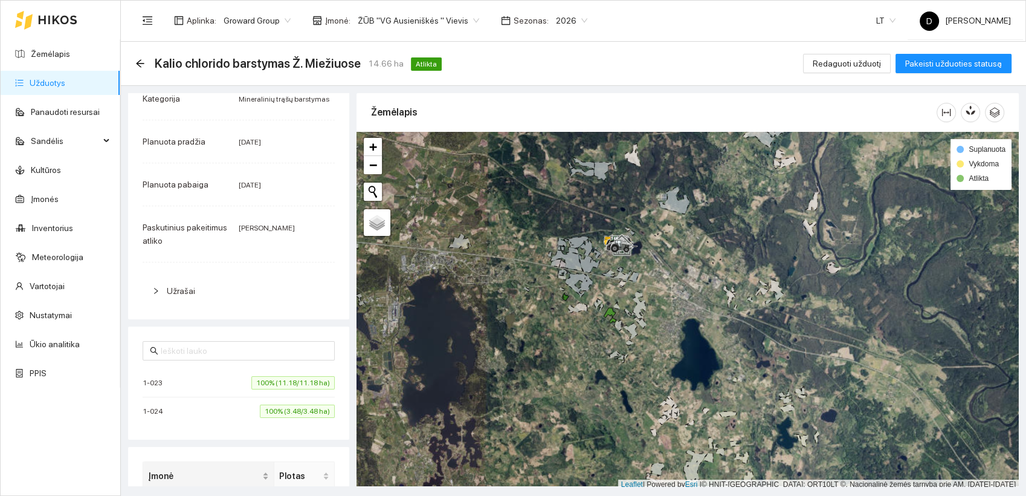
scroll to position [201, 0]
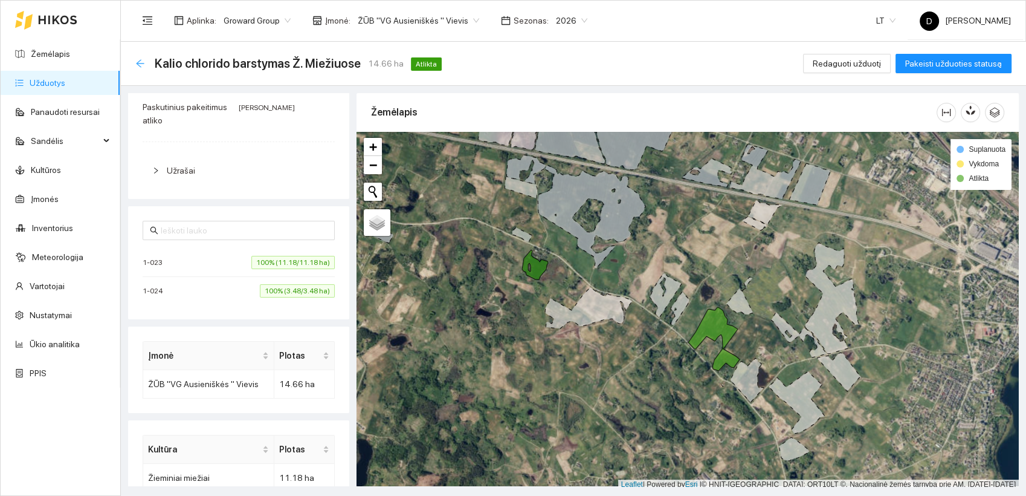
click at [140, 63] on icon "arrow-left" at bounding box center [140, 63] width 8 height 8
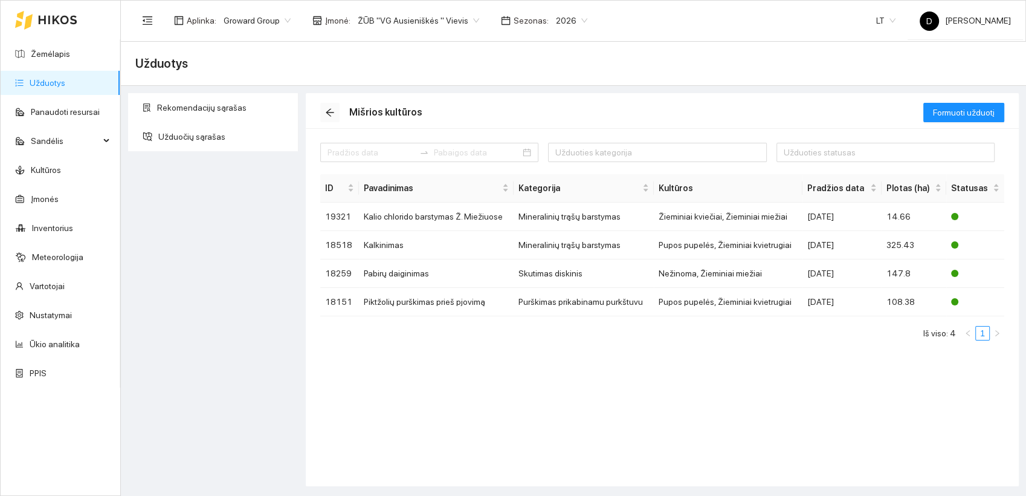
click at [330, 109] on icon "arrow-left" at bounding box center [330, 113] width 8 height 8
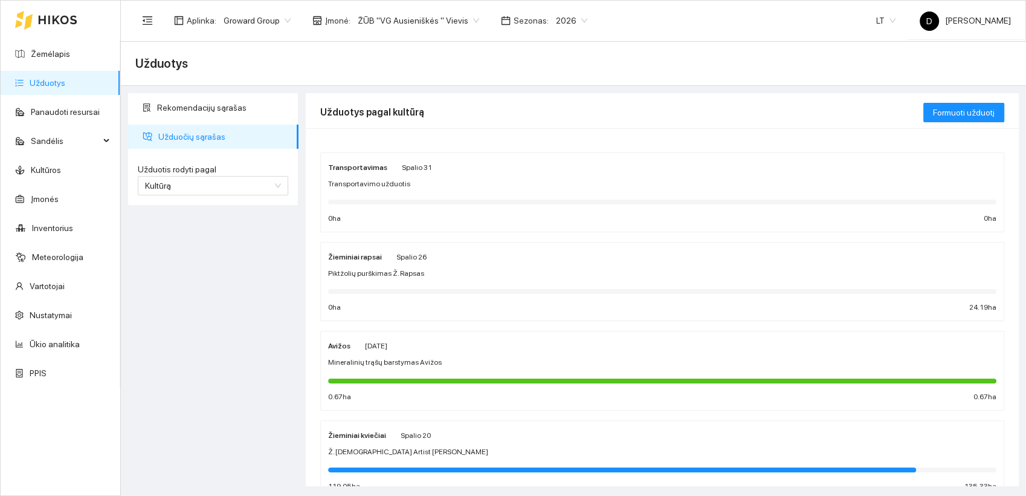
click at [204, 351] on div "Rekomendacijų sąrašas Užduočių sąrašas Užduotis rodyti pagal Kultūrą Užduotis r…" at bounding box center [214, 289] width 178 height 393
click at [197, 265] on div "Rekomendacijų sąrašas Užduočių sąrašas Užduotis rodyti pagal Kultūrą Užduotis r…" at bounding box center [214, 289] width 178 height 393
drag, startPoint x: 196, startPoint y: 263, endPoint x: 209, endPoint y: 336, distance: 74.1
click at [209, 337] on div "Rekomendacijų sąrašas Užduočių sąrašas Užduotis rodyti pagal Kultūrą Užduotis r…" at bounding box center [214, 289] width 178 height 393
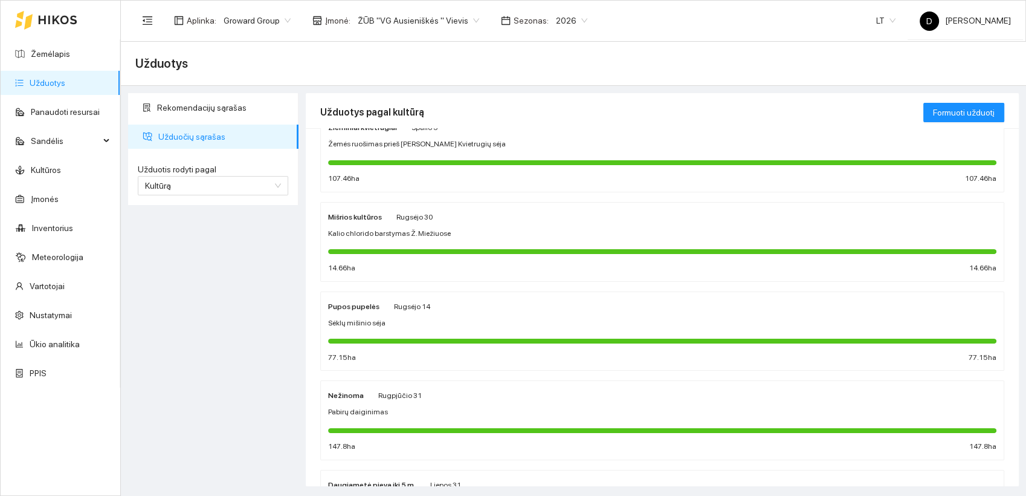
scroll to position [480, 0]
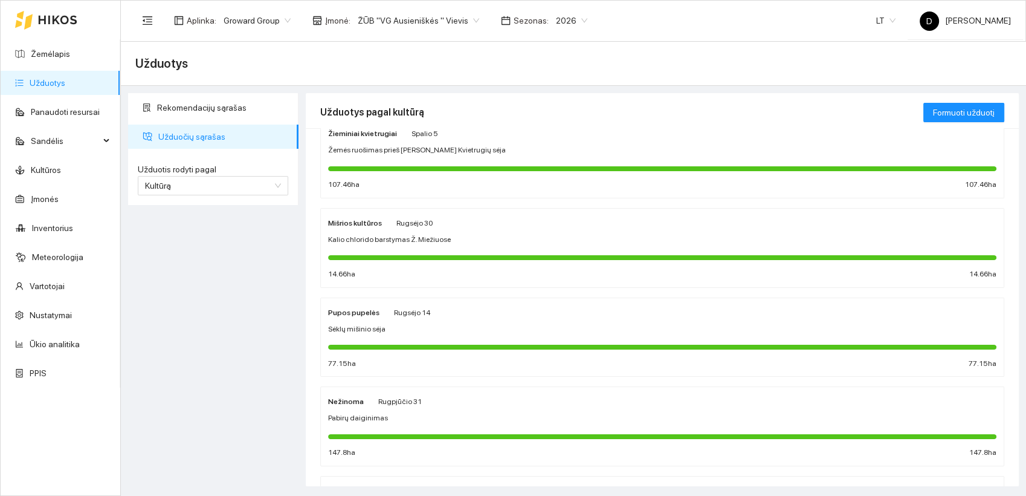
click at [213, 296] on div "Rekomendacijų sąrašas Užduočių sąrašas Užduotis rodyti pagal Kultūrą Užduotis r…" at bounding box center [214, 289] width 178 height 393
click at [216, 306] on div "Rekomendacijų sąrašas Užduočių sąrašas Užduotis rodyti pagal Kultūrą Užduotis r…" at bounding box center [214, 289] width 178 height 393
click at [223, 276] on div "Rekomendacijų sąrašas Užduočių sąrašas Užduotis rodyti pagal Kultūrą Užduotis r…" at bounding box center [214, 289] width 178 height 393
click at [167, 287] on div "Rekomendacijų sąrašas Užduočių sąrašas Užduotis rodyti pagal Kultūrą Užduotis r…" at bounding box center [214, 289] width 178 height 393
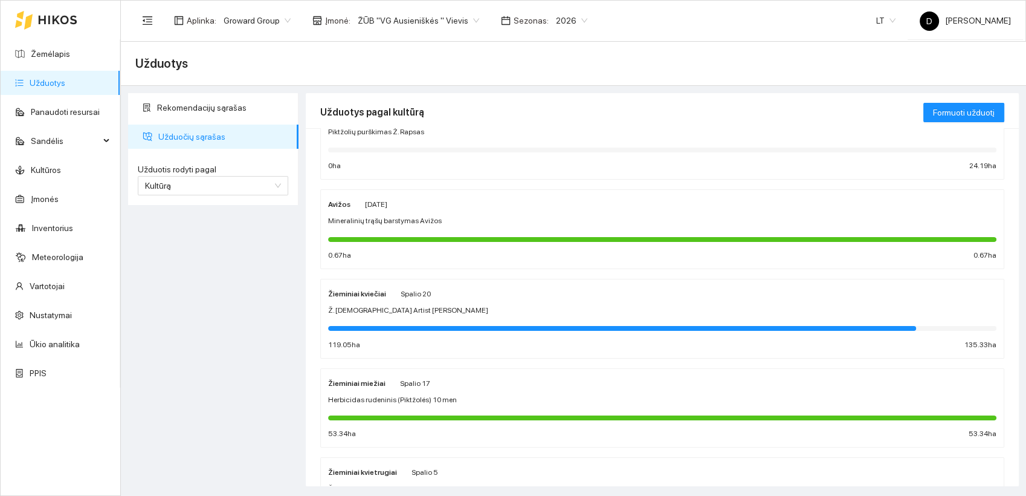
scroll to position [143, 0]
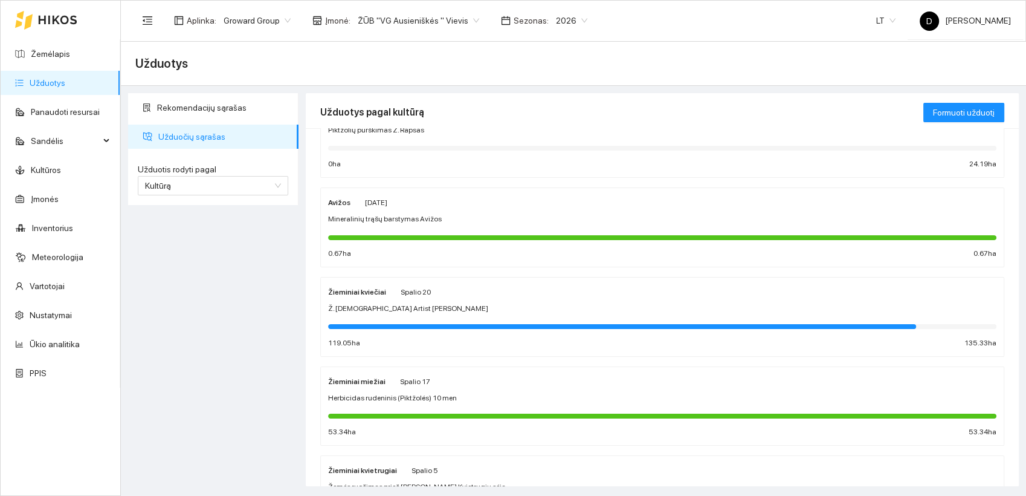
click at [225, 305] on div "Rekomendacijų sąrašas Užduočių sąrašas Užduotis rodyti pagal Kultūrą Užduotis r…" at bounding box center [214, 289] width 178 height 393
click at [184, 314] on div "Rekomendacijų sąrašas Užduočių sąrašas Užduotis rodyti pagal Kultūrą Užduotis r…" at bounding box center [214, 289] width 178 height 393
click at [236, 293] on div "Rekomendacijų sąrašas Užduočių sąrašas Užduotis rodyti pagal Kultūrą Užduotis r…" at bounding box center [214, 289] width 178 height 393
click at [230, 285] on div "Rekomendacijų sąrašas Užduočių sąrašas Užduotis rodyti pagal Kultūrą Užduotis r…" at bounding box center [214, 289] width 178 height 393
click at [222, 268] on div "Rekomendacijų sąrašas Užduočių sąrašas Užduotis rodyti pagal Kultūrą Užduotis r…" at bounding box center [214, 289] width 178 height 393
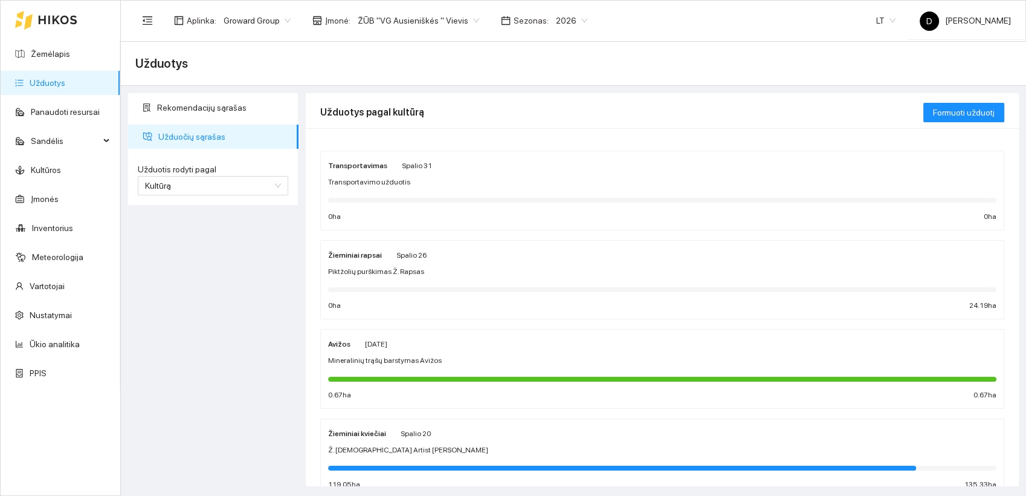
scroll to position [0, 0]
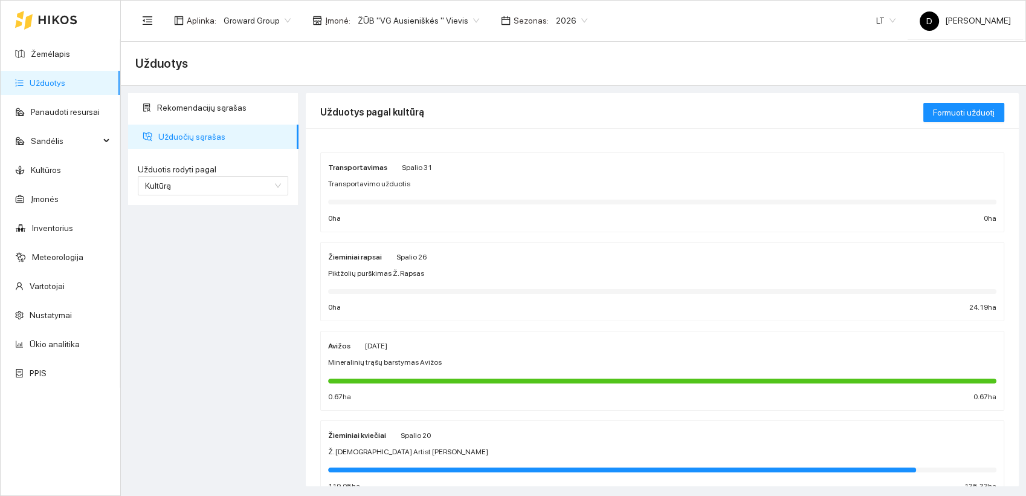
click at [167, 297] on div "Rekomendacijų sąrašas Užduočių sąrašas Užduotis rodyti pagal Kultūrą Užduotis r…" at bounding box center [214, 289] width 178 height 393
click at [227, 294] on div "Rekomendacijų sąrašas Užduočių sąrašas Užduotis rodyti pagal Kultūrą Užduotis r…" at bounding box center [214, 289] width 178 height 393
click at [227, 287] on div "Rekomendacijų sąrašas Užduočių sąrašas Užduotis rodyti pagal Kultūrą Užduotis r…" at bounding box center [214, 289] width 178 height 393
click at [209, 274] on div "Rekomendacijų sąrašas Užduočių sąrašas Užduotis rodyti pagal Kultūrą Užduotis r…" at bounding box center [214, 289] width 178 height 393
click at [215, 94] on ul "Rekomendacijų sąrašas Užduočių sąrašas Užduotis rodyti pagal Kultūrą" at bounding box center [213, 149] width 170 height 112
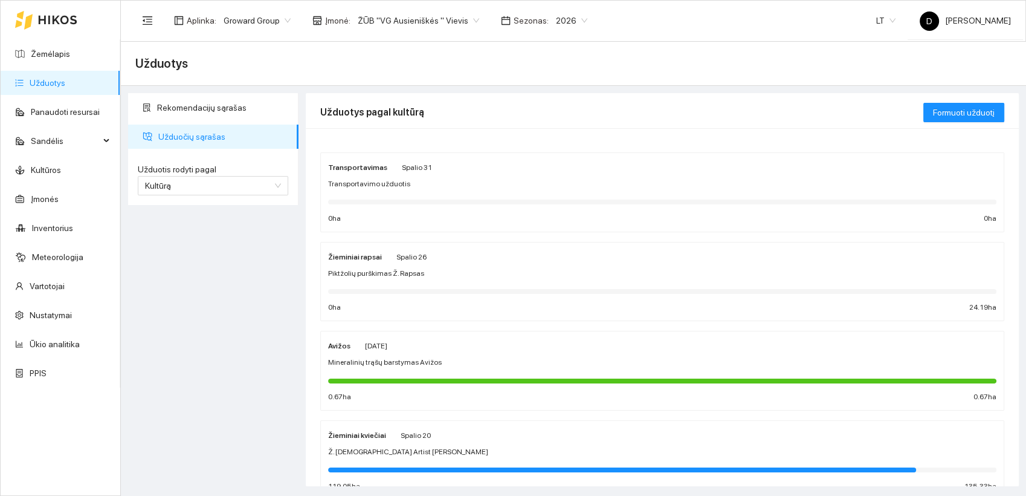
drag, startPoint x: 215, startPoint y: 94, endPoint x: 199, endPoint y: 259, distance: 165.8
click at [199, 259] on div "Rekomendacijų sąrašas Užduočių sąrašas Užduotis rodyti pagal Kultūrą Užduotis r…" at bounding box center [214, 289] width 178 height 393
click at [45, 52] on link "Žemėlapis" at bounding box center [50, 54] width 39 height 10
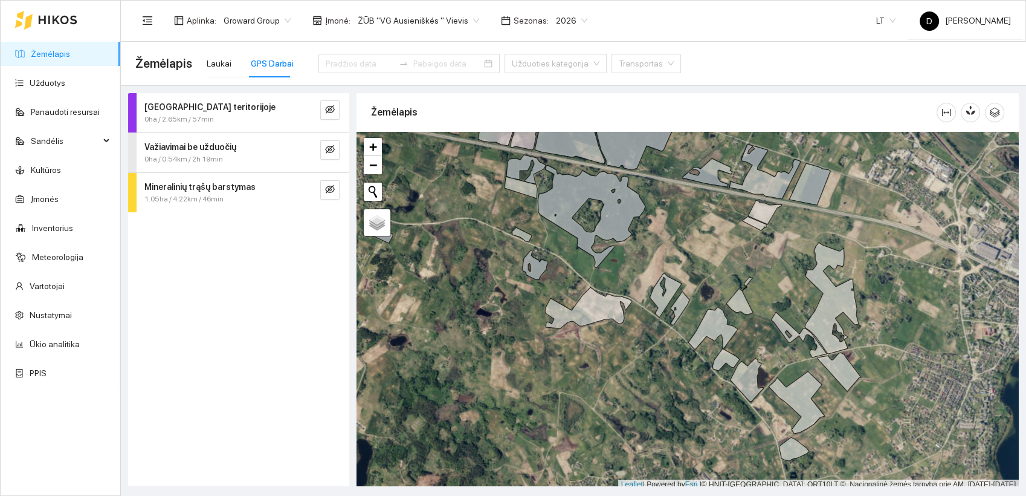
click at [209, 288] on div "Darbas teritorijoje 0ha / 2.65km / 57min Važiavimai be užduočių 0ha / 0.54km / …" at bounding box center [238, 289] width 221 height 393
click at [251, 312] on div "Darbas teritorijoje 0ha / 2.65km / 57min Važiavimai be užduočių 0ha / 0.54km / …" at bounding box center [238, 289] width 221 height 393
click at [209, 290] on div "Darbas teritorijoje 0ha / 2.65km / 56min Važiavimai be užduočių 0ha / 0.54km / …" at bounding box center [238, 289] width 221 height 393
click at [66, 59] on link "Žemėlapis" at bounding box center [50, 54] width 39 height 10
click at [218, 65] on div "Laukai" at bounding box center [219, 63] width 25 height 13
